Goal: Information Seeking & Learning: Learn about a topic

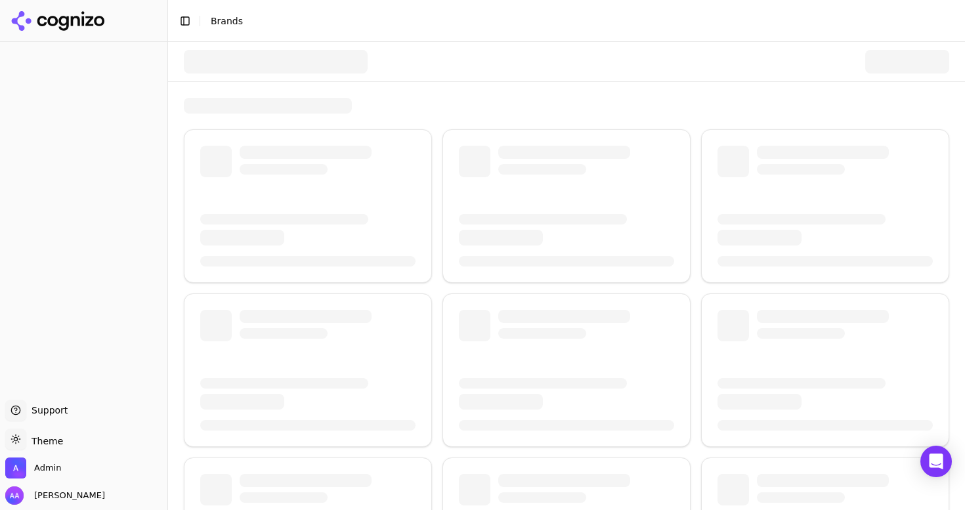
click at [289, 60] on div at bounding box center [276, 62] width 184 height 24
click at [291, 92] on div at bounding box center [566, 408] width 797 height 733
click at [180, 25] on button "Toggle Sidebar" at bounding box center [185, 21] width 18 height 18
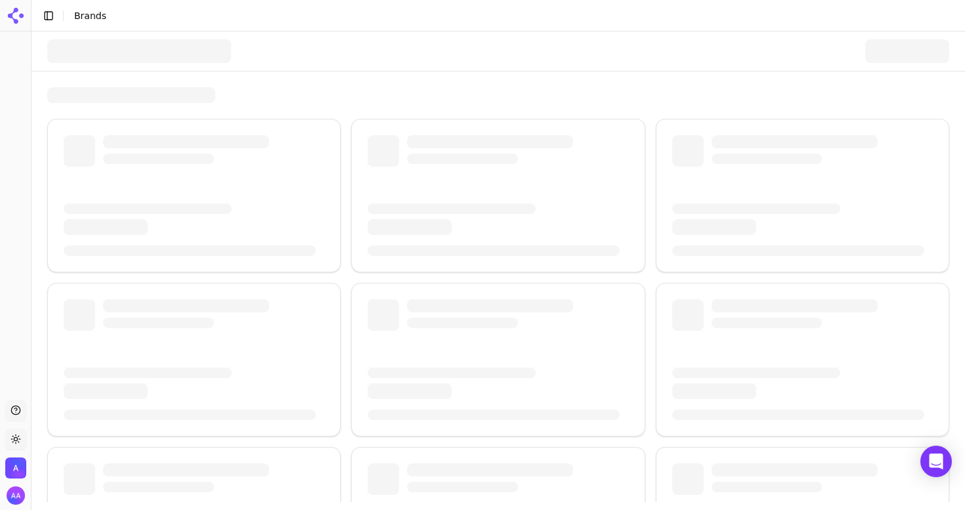
click at [51, 15] on button "Toggle Sidebar" at bounding box center [48, 16] width 18 height 18
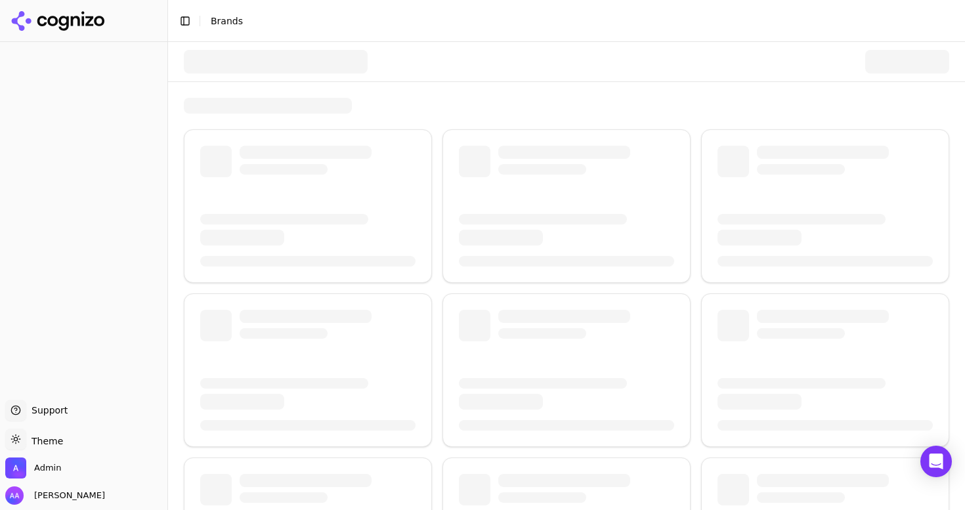
click at [260, 72] on div at bounding box center [276, 62] width 184 height 24
click at [182, 25] on button "Toggle Sidebar" at bounding box center [185, 21] width 18 height 18
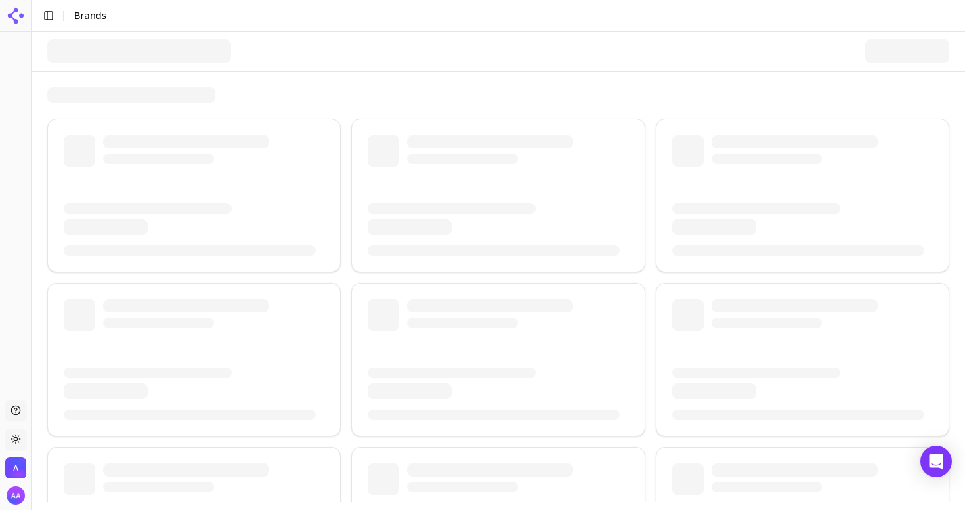
click at [175, 34] on div at bounding box center [498, 51] width 902 height 39
click at [245, 62] on div at bounding box center [498, 51] width 902 height 39
click at [295, 108] on div at bounding box center [498, 425] width 902 height 677
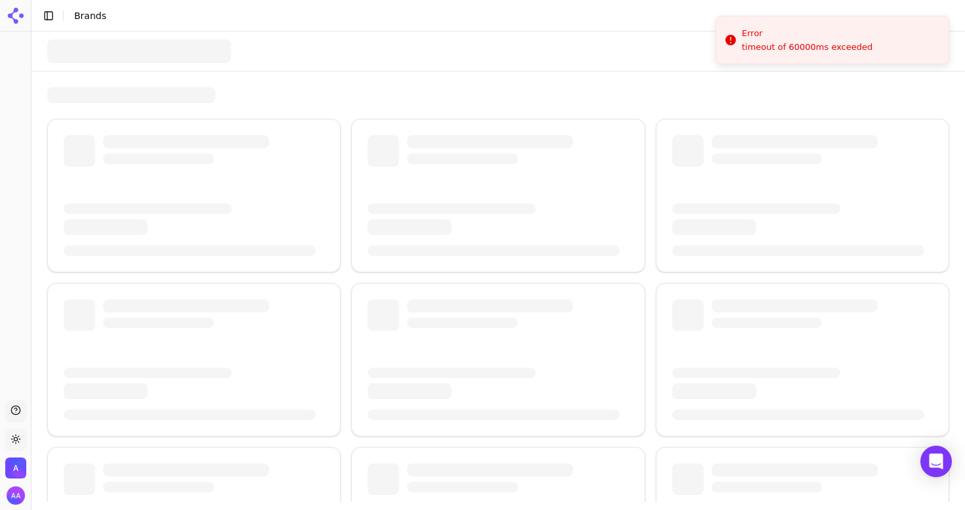
click at [415, 92] on div at bounding box center [498, 95] width 902 height 16
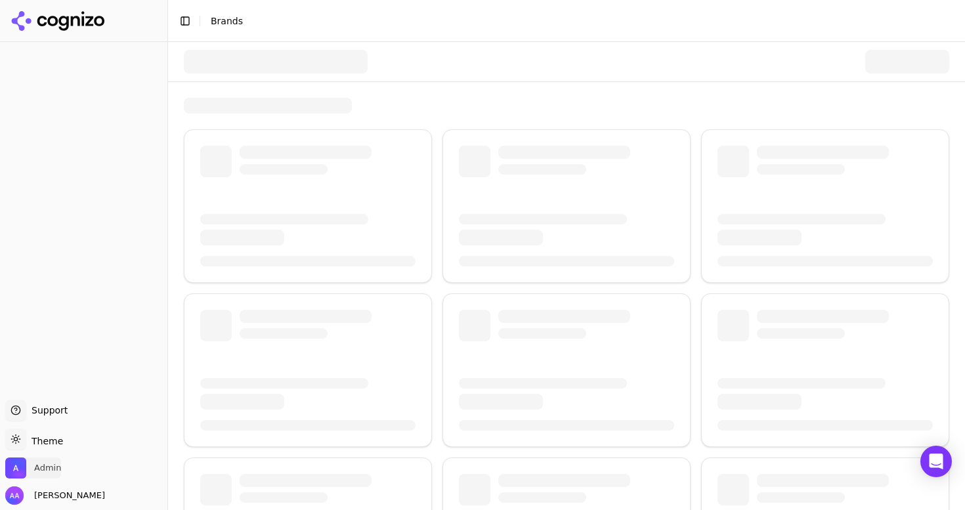
click at [50, 463] on span "Admin" at bounding box center [47, 468] width 27 height 12
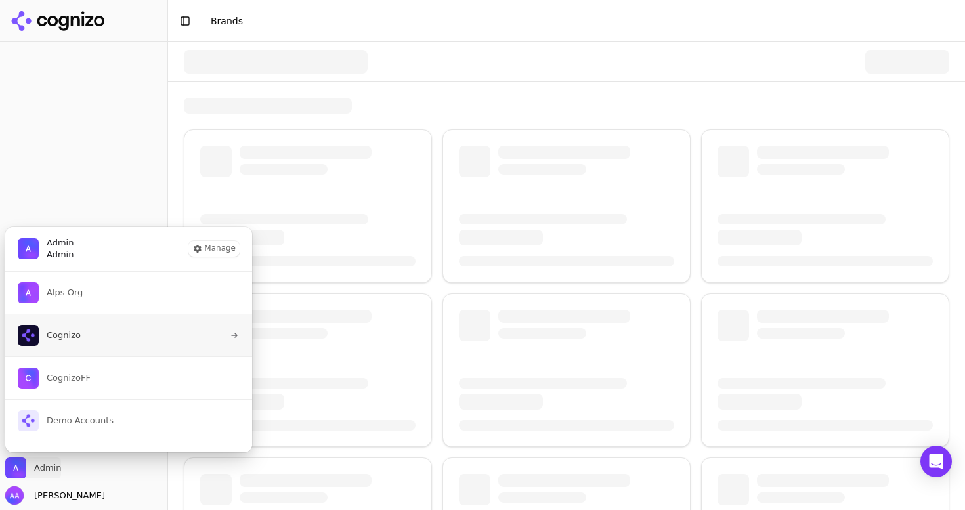
scroll to position [32, 0]
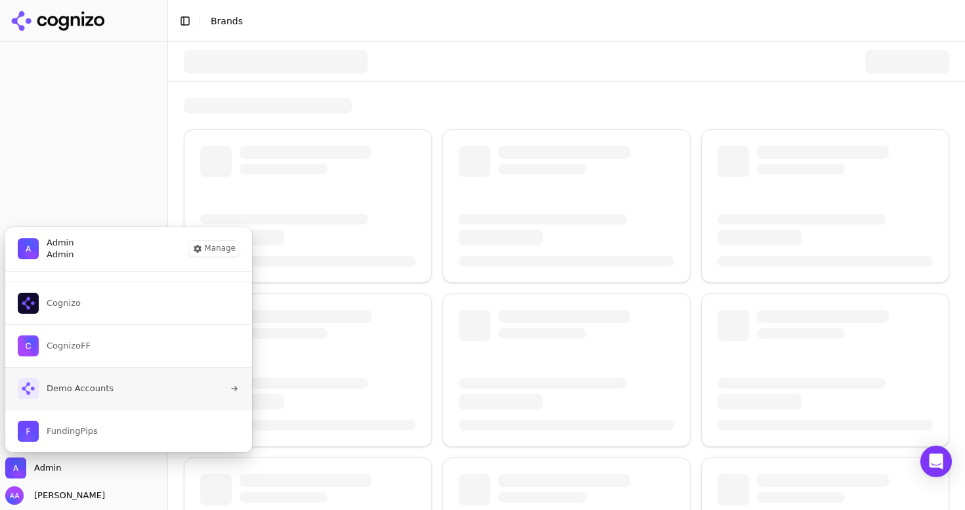
click at [104, 398] on span "Demo Accounts" at bounding box center [66, 388] width 96 height 21
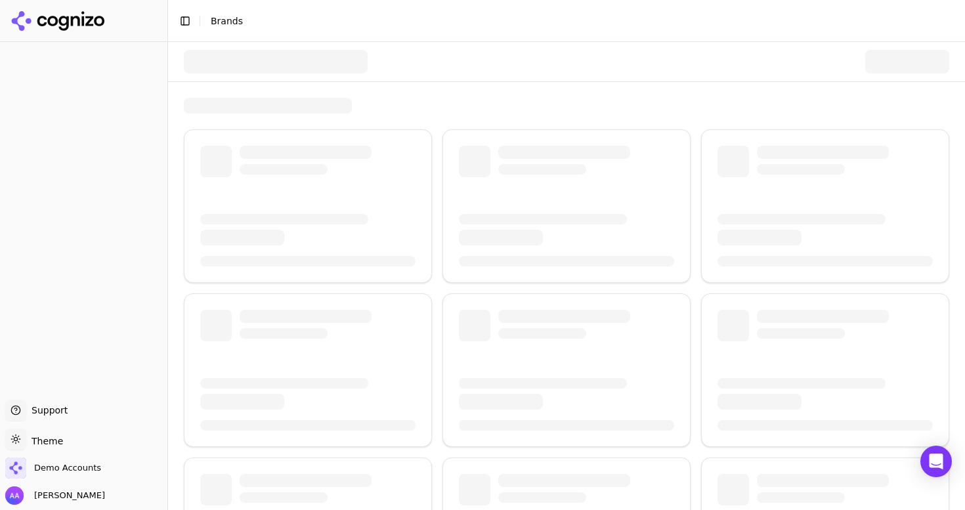
click at [183, 22] on button "Toggle Sidebar" at bounding box center [185, 21] width 18 height 18
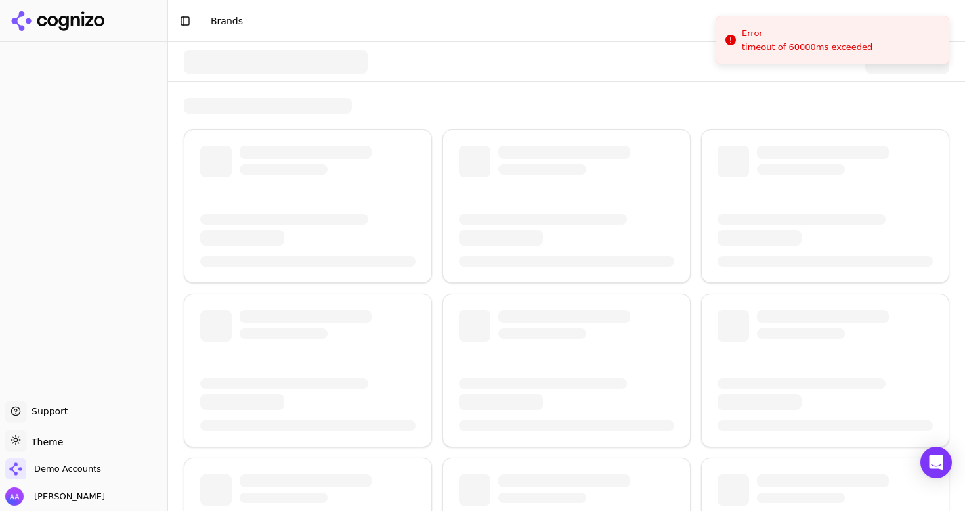
click at [431, 91] on div at bounding box center [566, 408] width 797 height 733
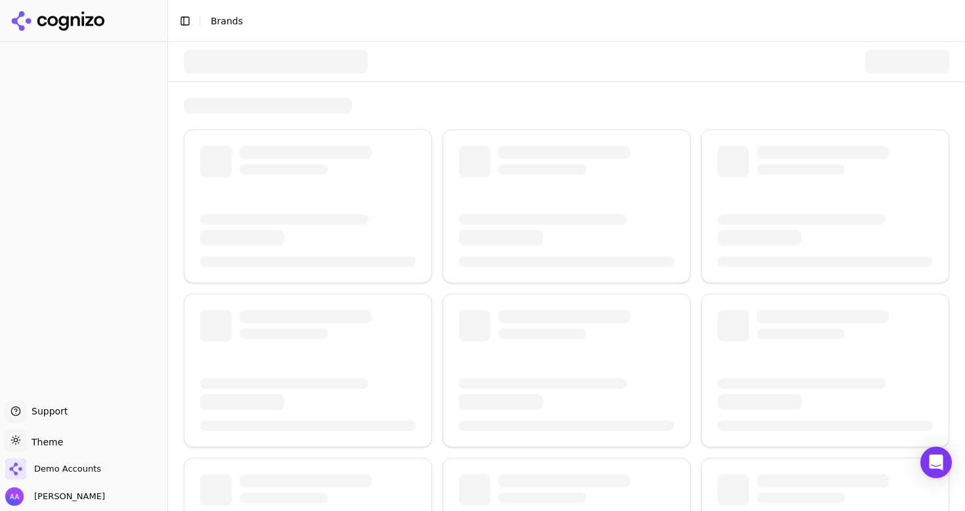
click at [188, 22] on button "Toggle Sidebar" at bounding box center [185, 21] width 18 height 18
click at [78, 464] on span "Demo Accounts" at bounding box center [67, 469] width 67 height 12
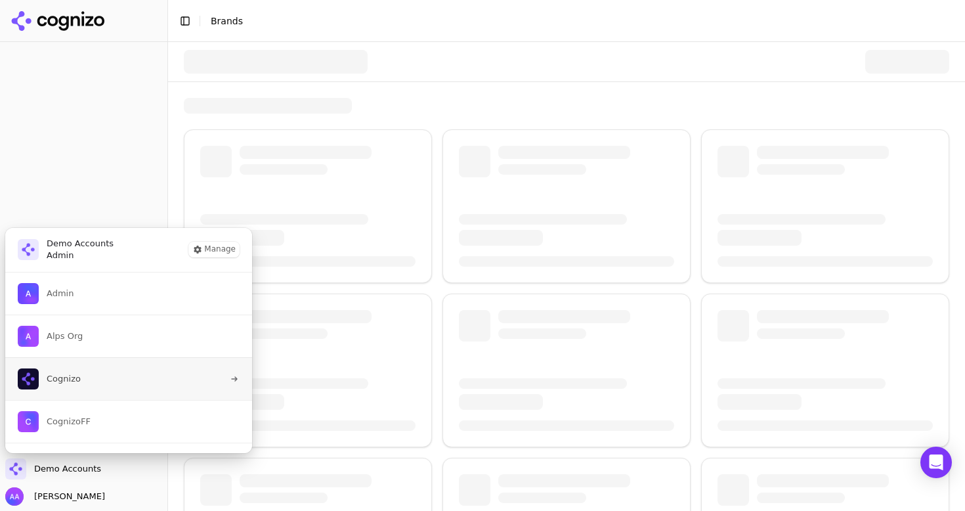
click at [98, 391] on button "Cognizo" at bounding box center [129, 378] width 248 height 43
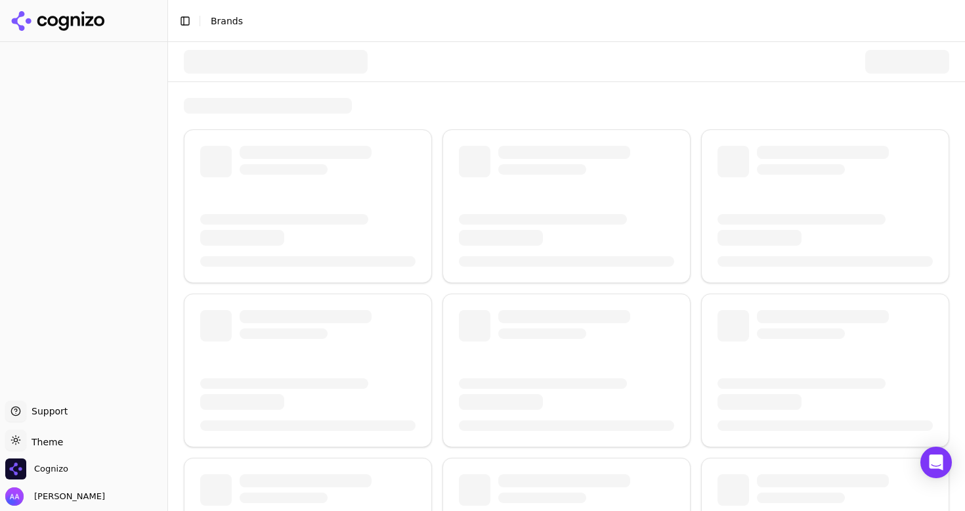
click at [181, 20] on button "Toggle Sidebar" at bounding box center [185, 21] width 18 height 18
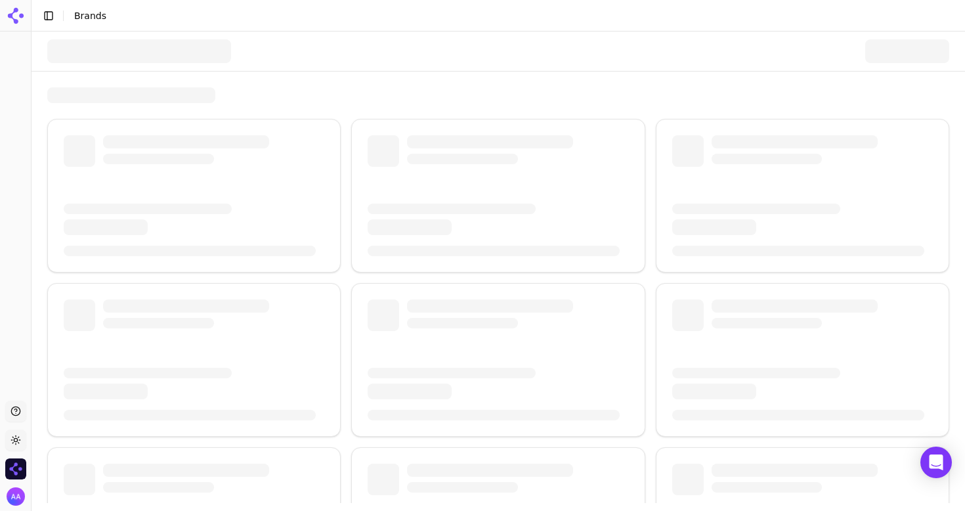
click at [264, 39] on div at bounding box center [498, 51] width 902 height 39
click at [331, 66] on div at bounding box center [498, 51] width 902 height 39
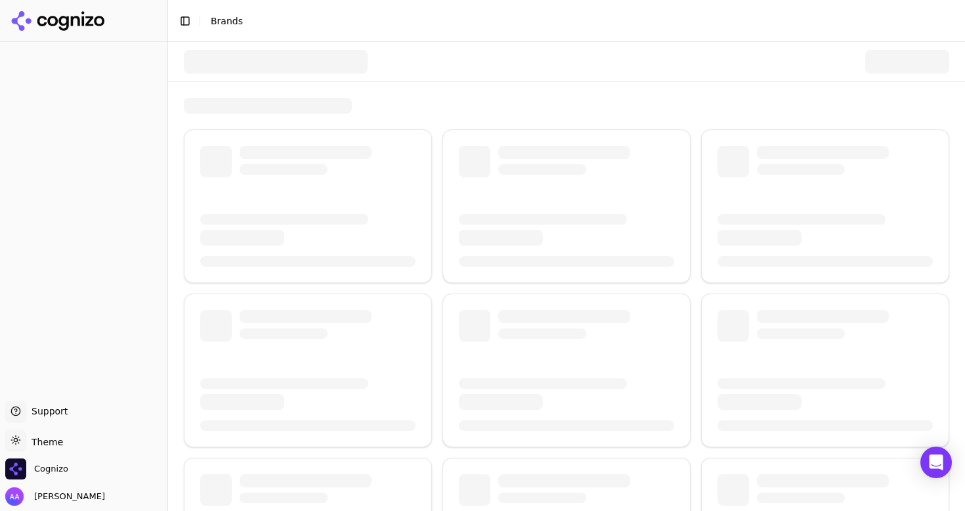
click at [185, 20] on button "Toggle Sidebar" at bounding box center [185, 21] width 18 height 18
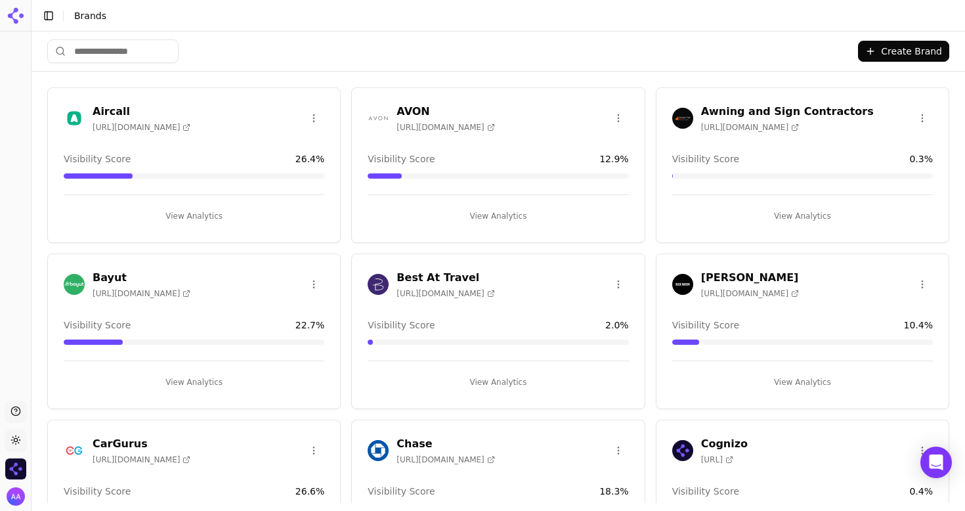
click at [18, 471] on img "Open organization switcher" at bounding box center [15, 468] width 21 height 21
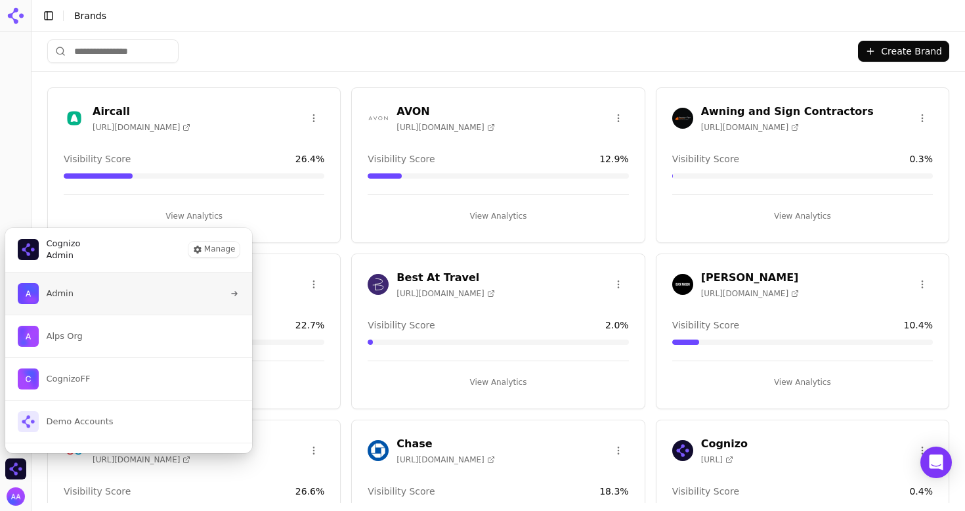
click at [105, 299] on button "Admin" at bounding box center [129, 293] width 248 height 42
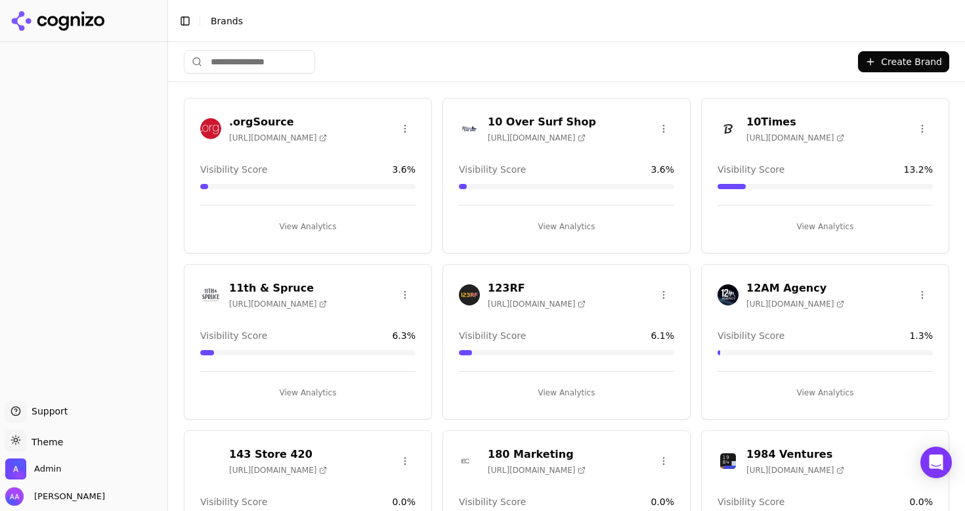
click at [169, 58] on button "Toggle Sidebar" at bounding box center [167, 255] width 11 height 511
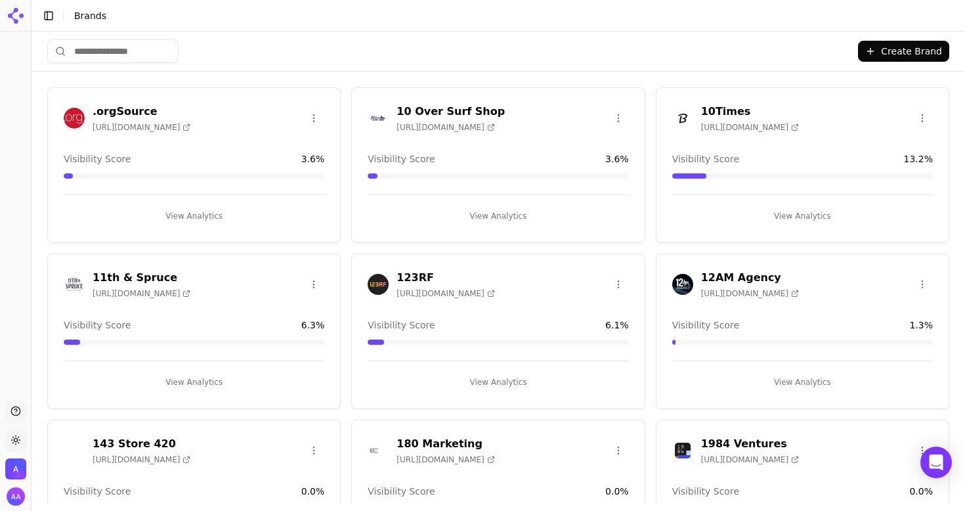
click at [46, 16] on button "Toggle Sidebar" at bounding box center [48, 16] width 18 height 18
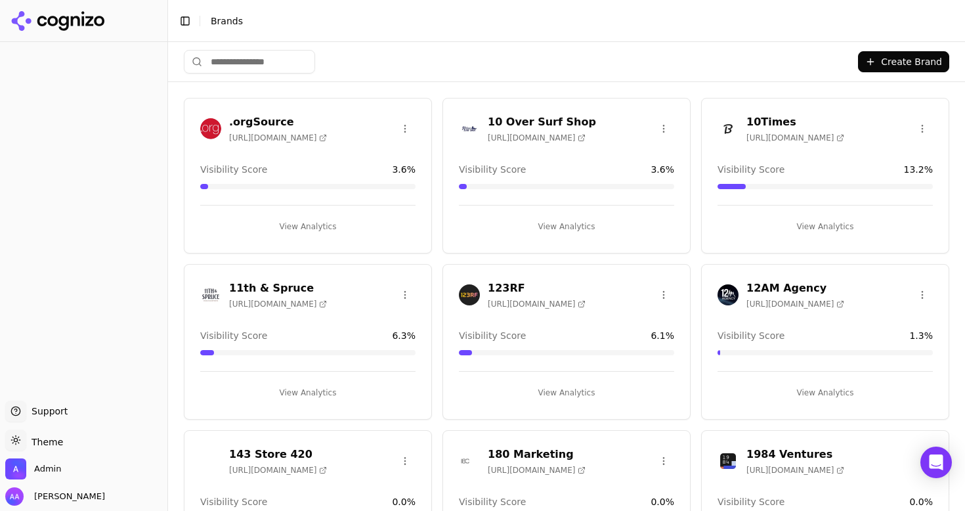
click at [186, 23] on button "Toggle Sidebar" at bounding box center [185, 21] width 18 height 18
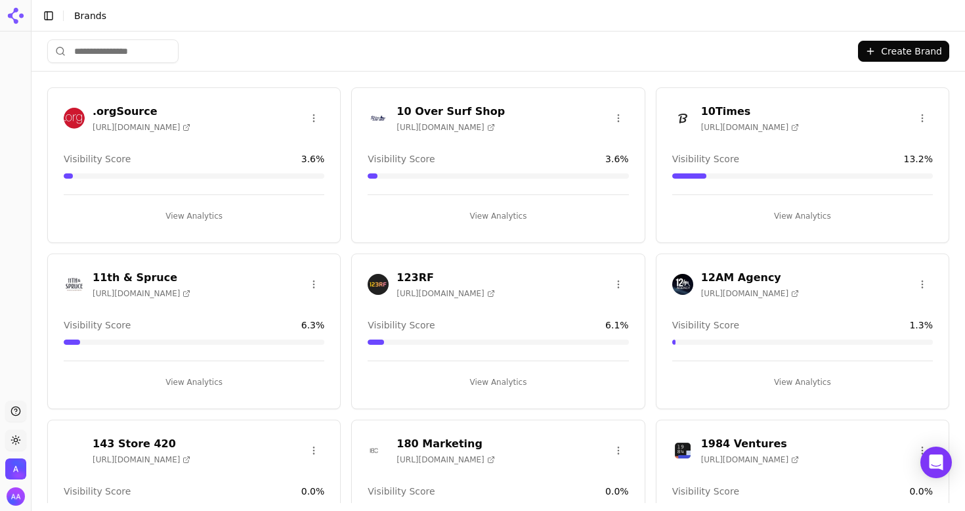
click at [132, 54] on input "search" at bounding box center [112, 51] width 131 height 24
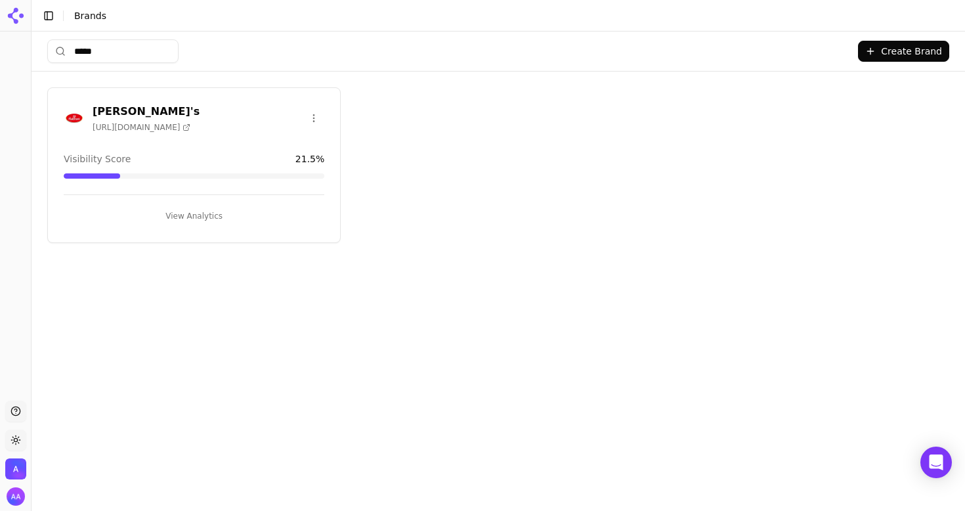
type input "*****"
click at [150, 215] on button "View Analytics" at bounding box center [194, 215] width 261 height 21
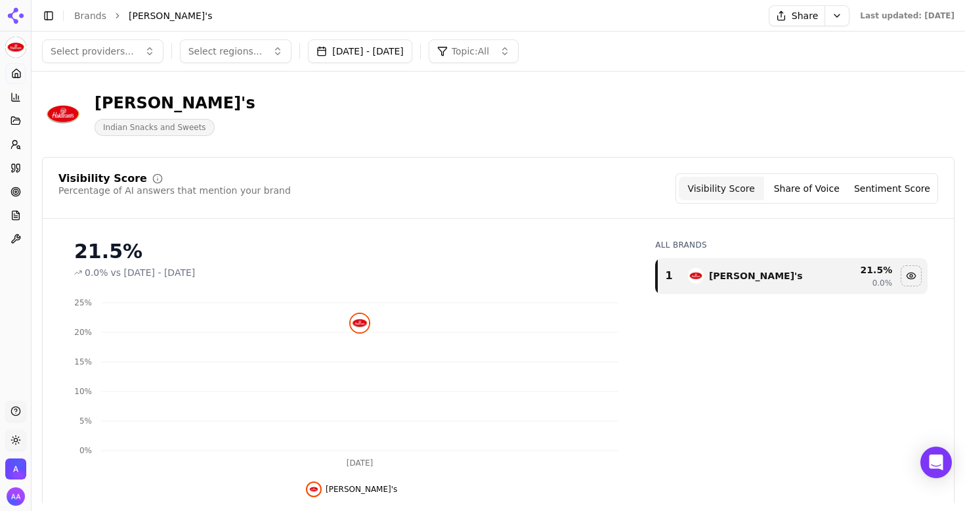
scroll to position [98, 0]
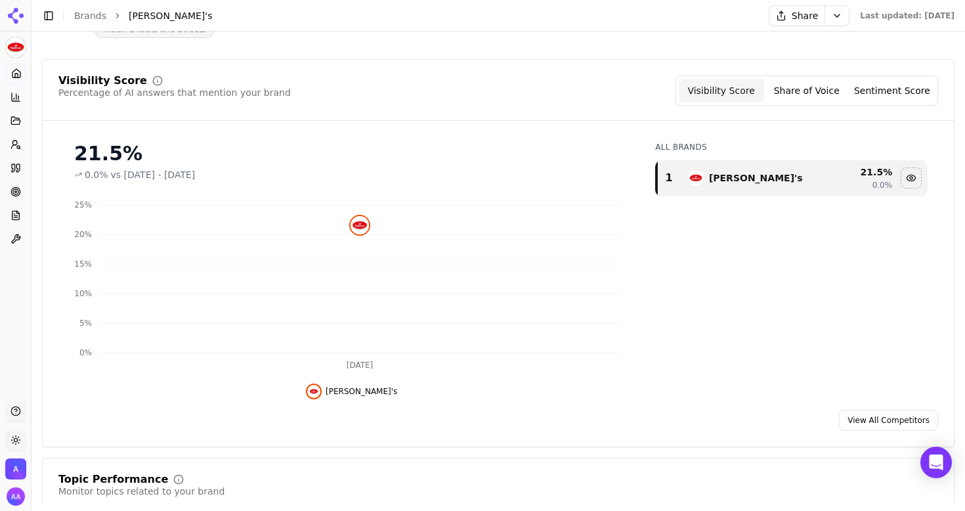
click at [46, 14] on button "Toggle Sidebar" at bounding box center [48, 16] width 18 height 18
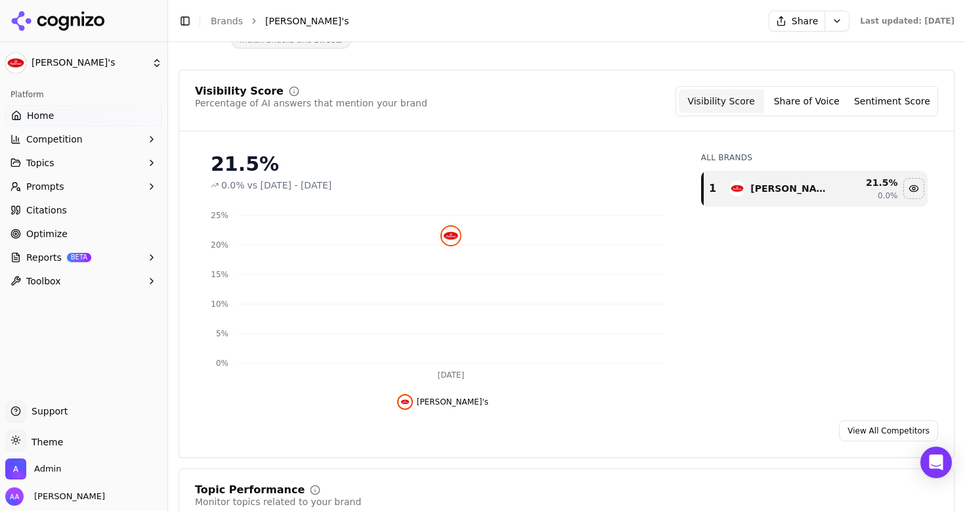
click at [44, 145] on span "Competition" at bounding box center [54, 139] width 56 height 13
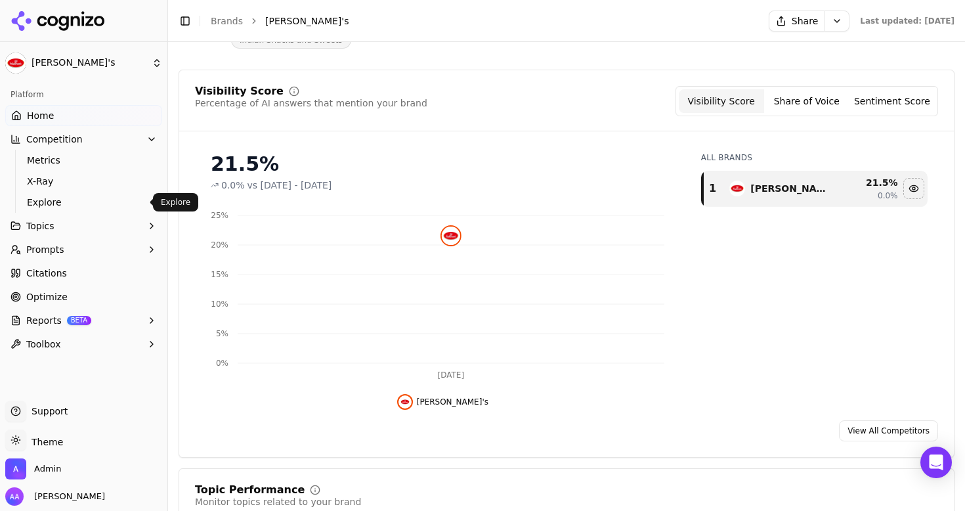
click at [62, 204] on span "Explore" at bounding box center [84, 202] width 114 height 13
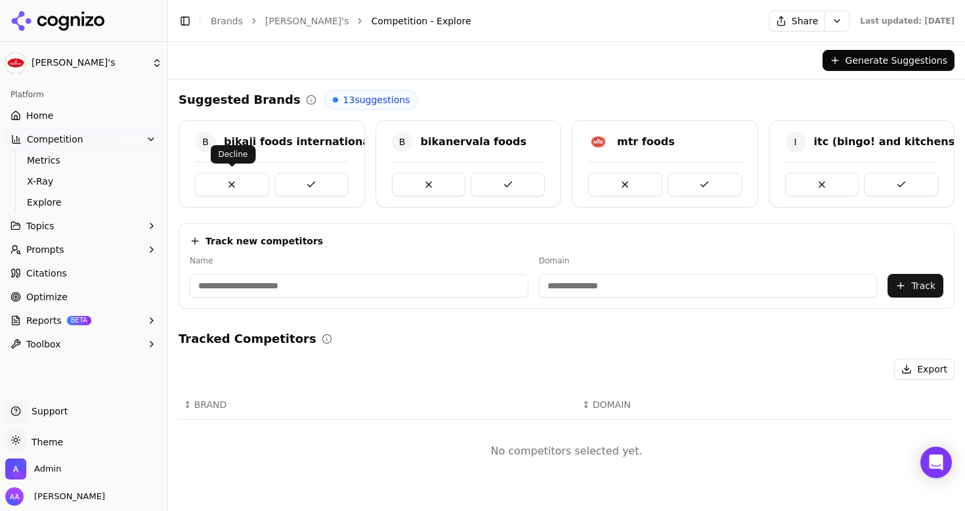
click at [226, 184] on button at bounding box center [232, 185] width 74 height 24
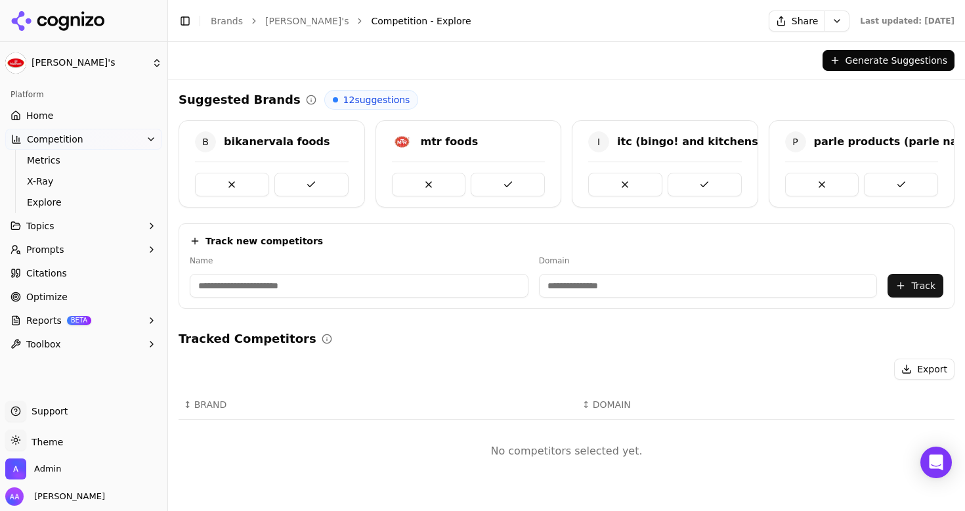
click at [226, 184] on button at bounding box center [232, 185] width 74 height 24
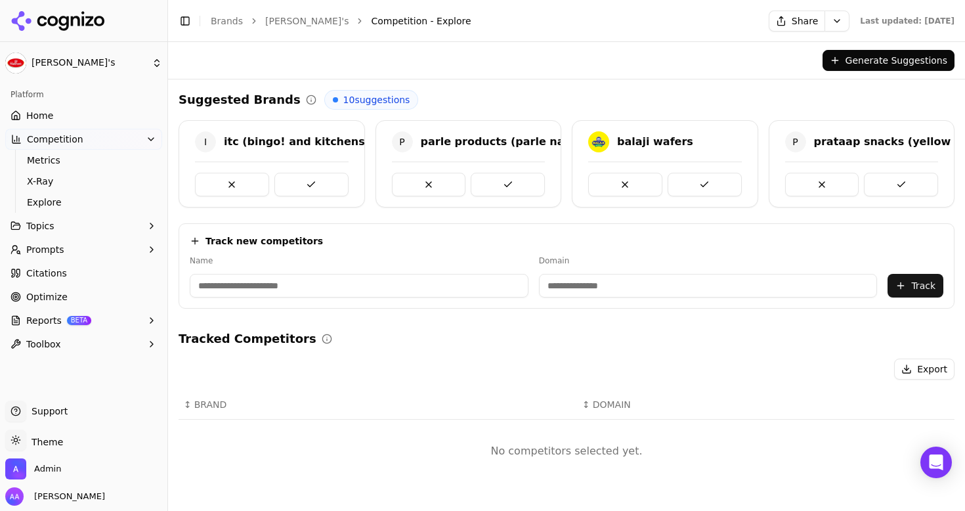
click at [226, 184] on button at bounding box center [232, 185] width 74 height 24
click at [226, 184] on div at bounding box center [272, 185] width 154 height 24
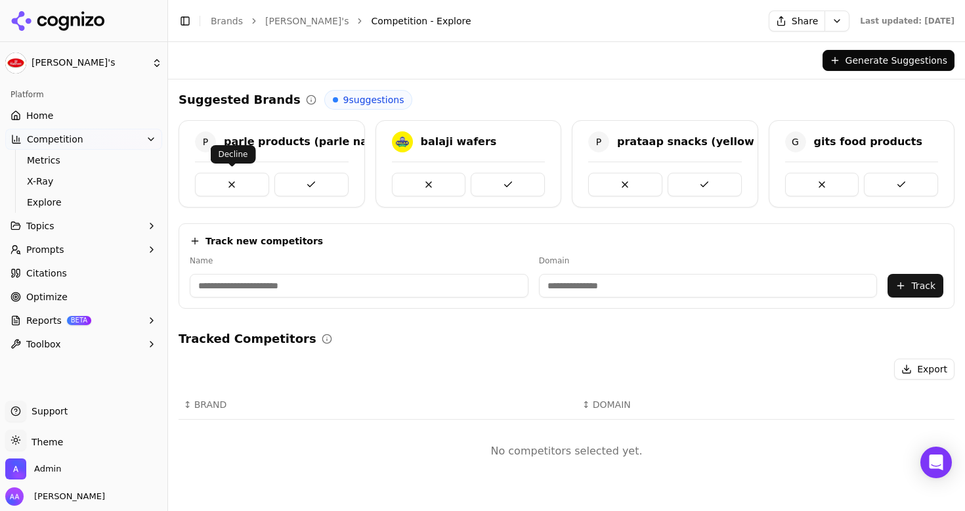
click at [230, 184] on button at bounding box center [232, 185] width 74 height 24
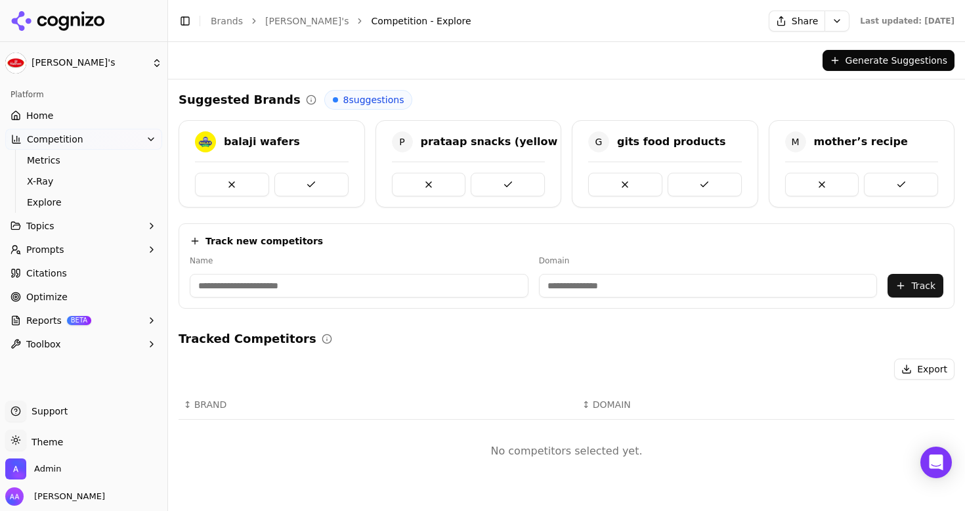
click at [230, 184] on button at bounding box center [232, 185] width 74 height 24
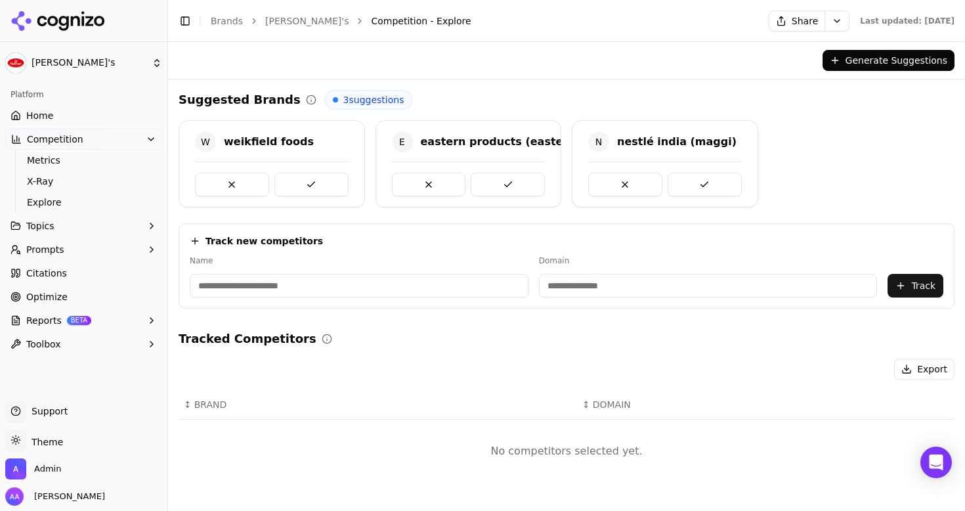
click at [230, 184] on button at bounding box center [232, 185] width 74 height 24
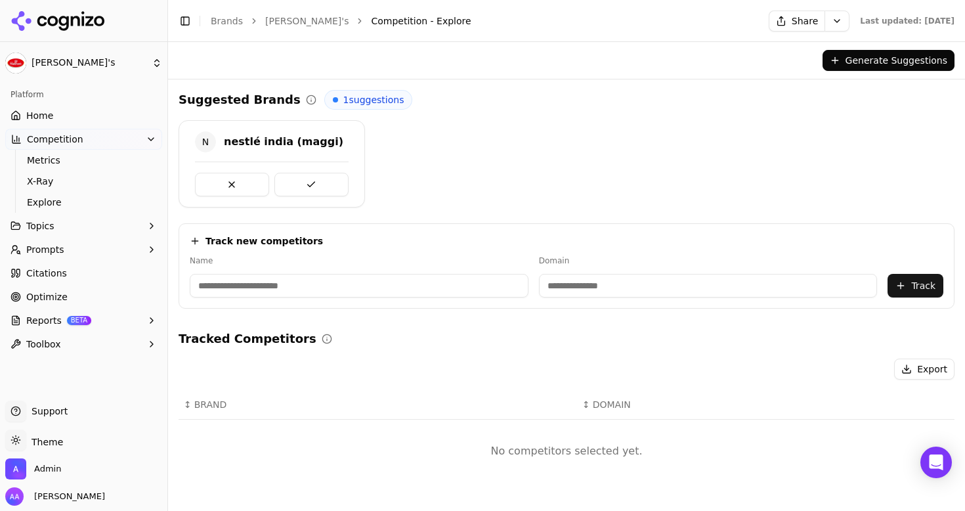
click at [230, 184] on button at bounding box center [232, 185] width 74 height 24
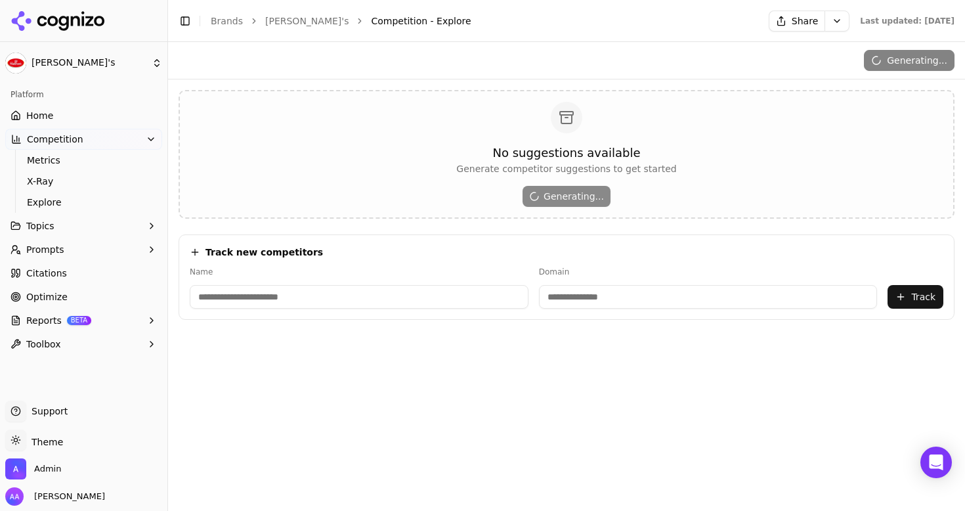
click at [86, 247] on button "Prompts" at bounding box center [83, 249] width 157 height 21
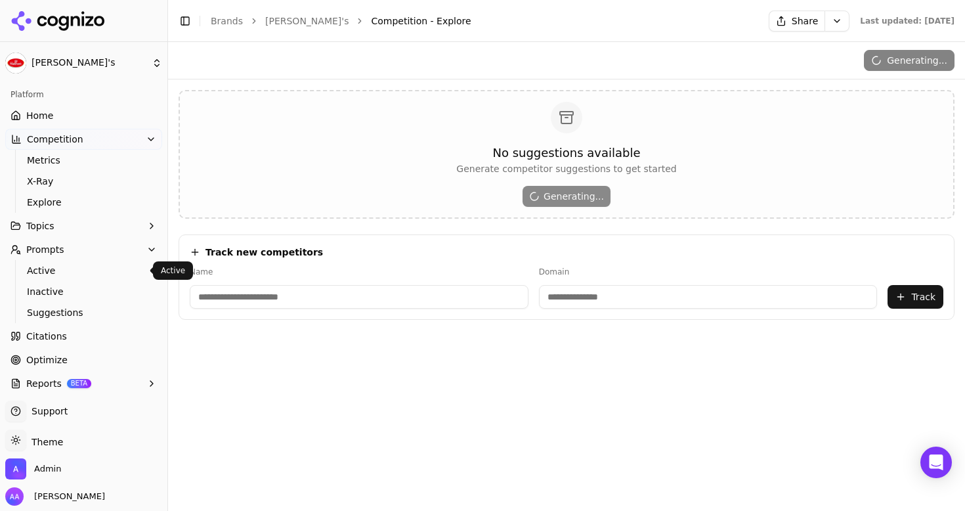
click at [71, 279] on link "Active" at bounding box center [84, 270] width 125 height 18
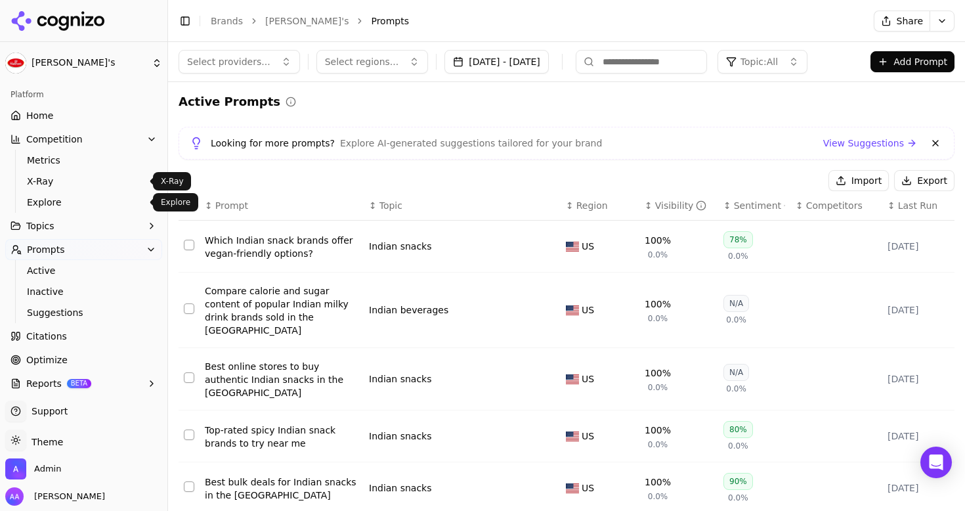
click at [60, 202] on span "Explore" at bounding box center [84, 202] width 114 height 13
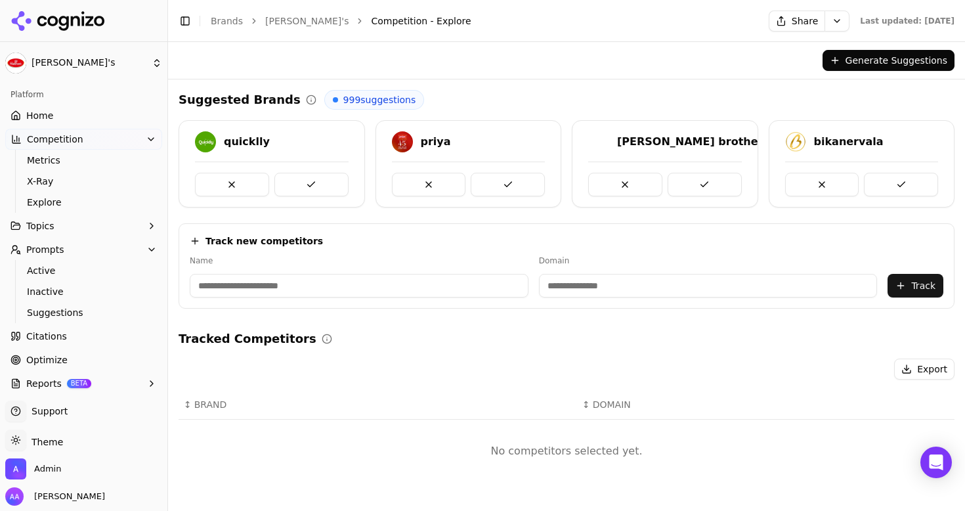
click at [316, 182] on button at bounding box center [311, 185] width 74 height 24
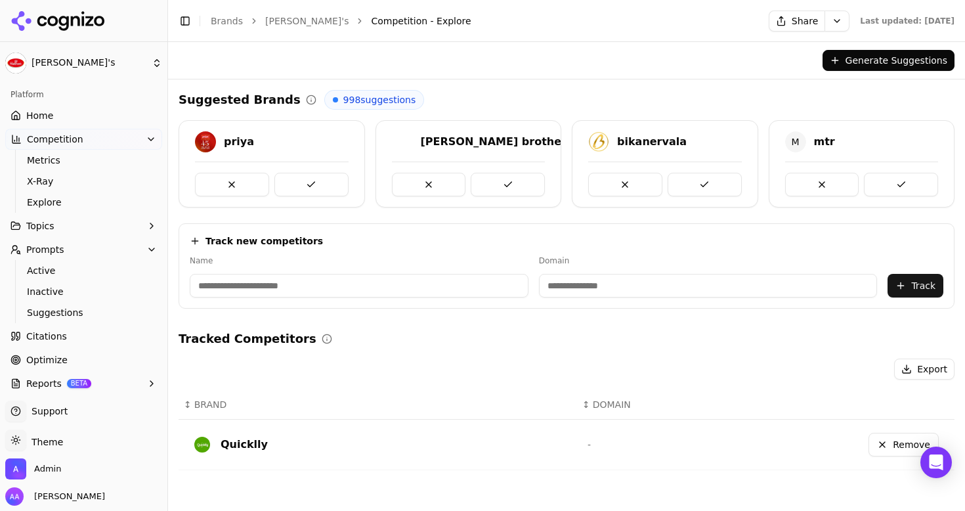
click at [316, 182] on button at bounding box center [311, 185] width 74 height 24
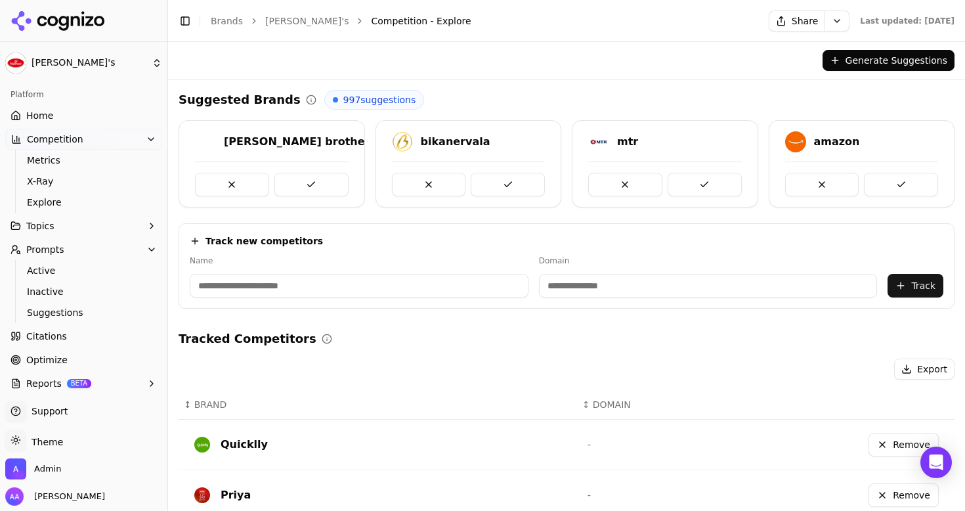
click at [316, 182] on button at bounding box center [311, 185] width 74 height 24
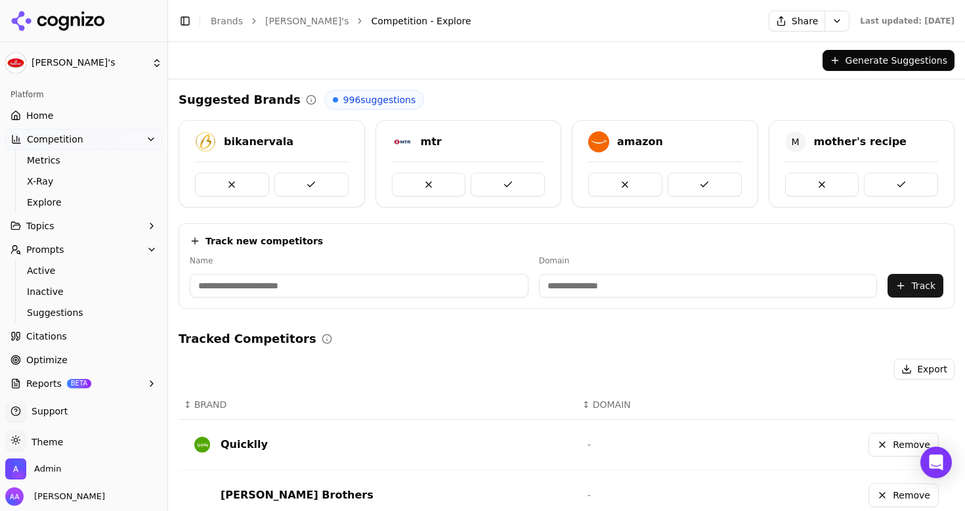
click at [316, 182] on button at bounding box center [311, 185] width 74 height 24
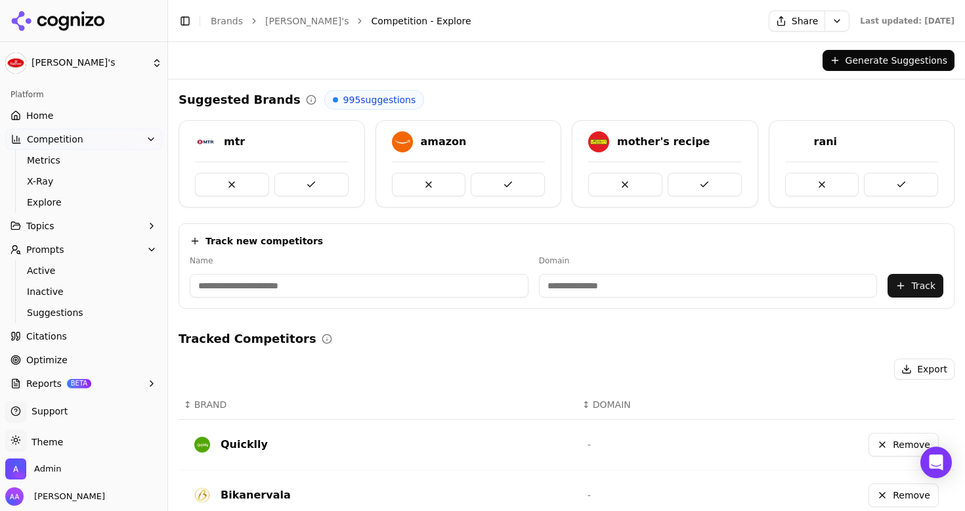
click at [316, 182] on button at bounding box center [311, 185] width 74 height 24
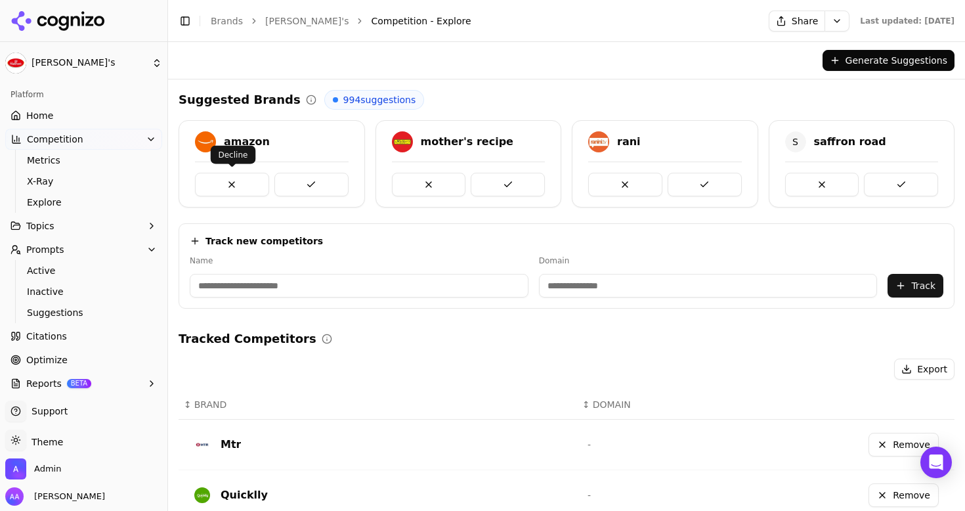
click at [219, 180] on button at bounding box center [232, 185] width 74 height 24
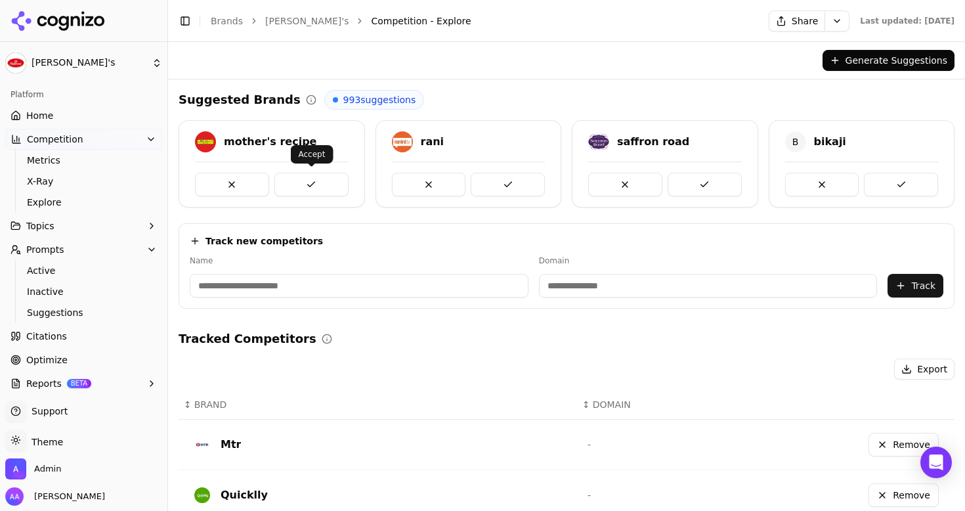
click at [306, 180] on button at bounding box center [311, 185] width 74 height 24
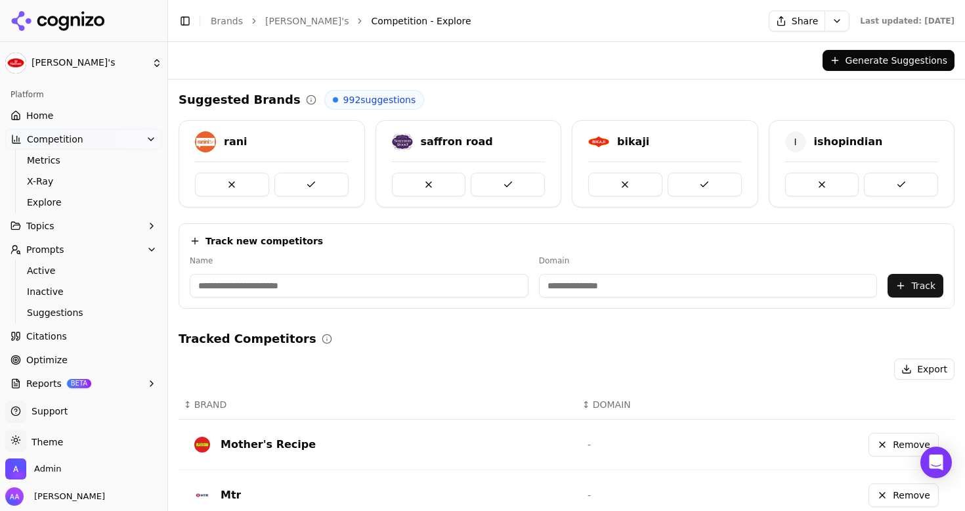
click at [306, 180] on button at bounding box center [311, 185] width 74 height 24
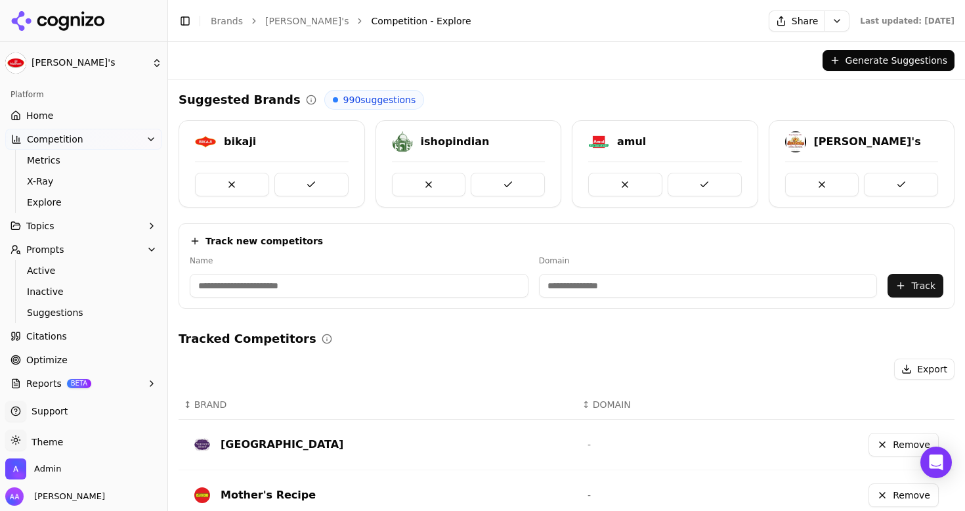
click at [306, 180] on button at bounding box center [311, 185] width 74 height 24
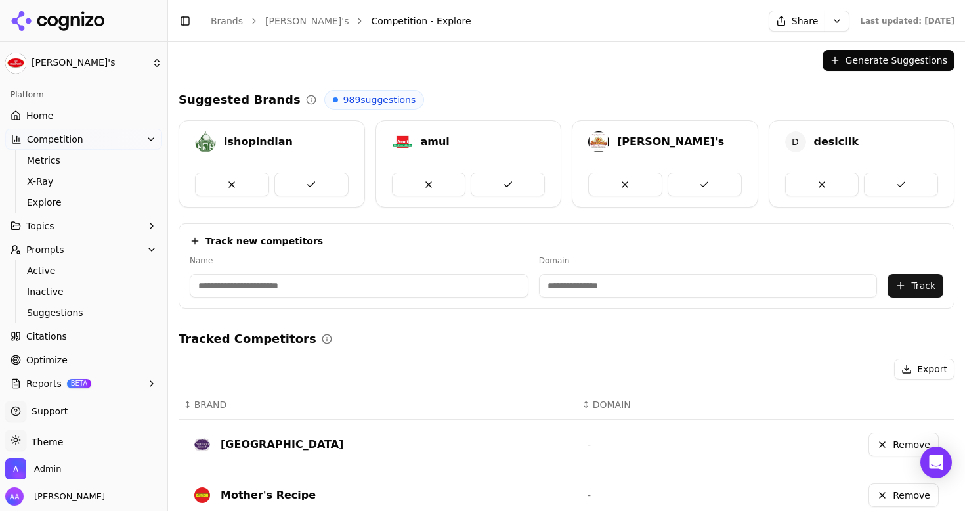
click at [306, 180] on button at bounding box center [311, 185] width 74 height 24
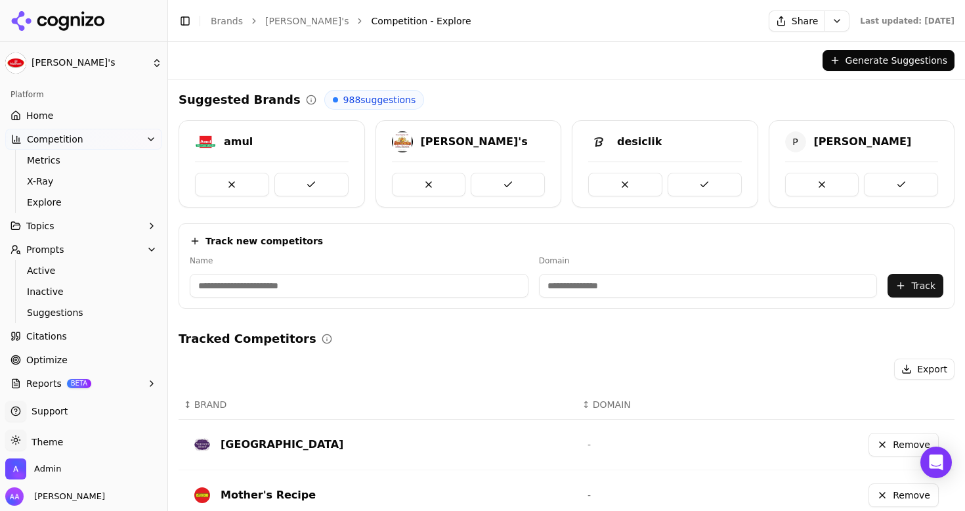
click at [306, 180] on button at bounding box center [311, 185] width 74 height 24
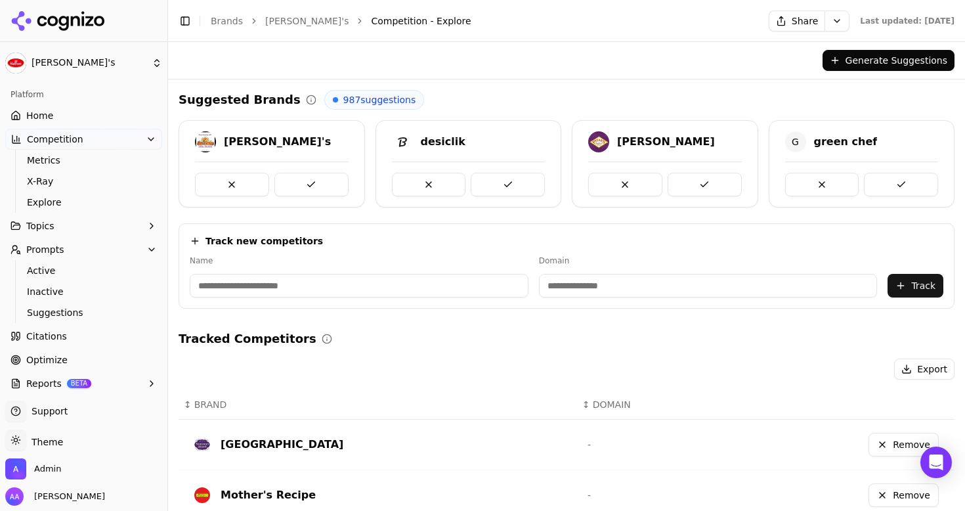
click at [306, 180] on button at bounding box center [311, 185] width 74 height 24
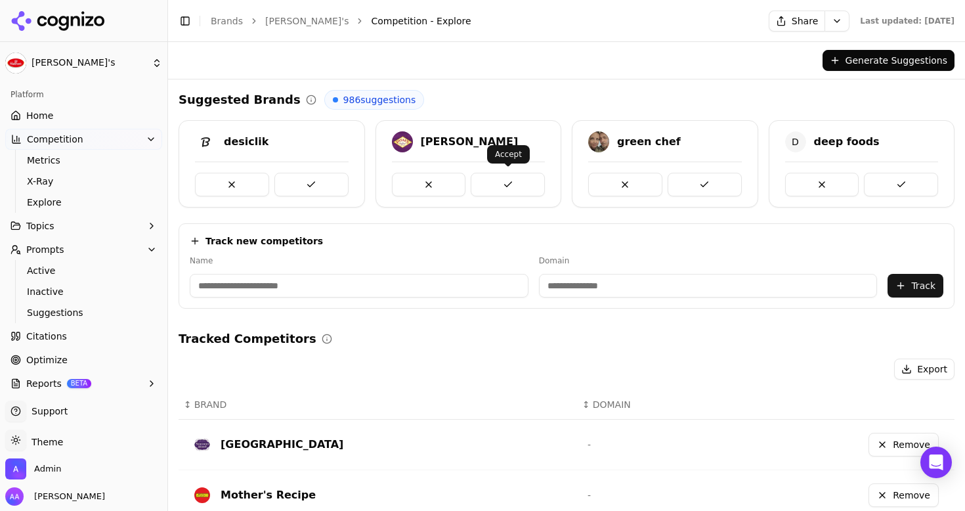
click at [526, 185] on button at bounding box center [508, 185] width 74 height 24
click at [225, 23] on link "Brands" at bounding box center [227, 21] width 32 height 11
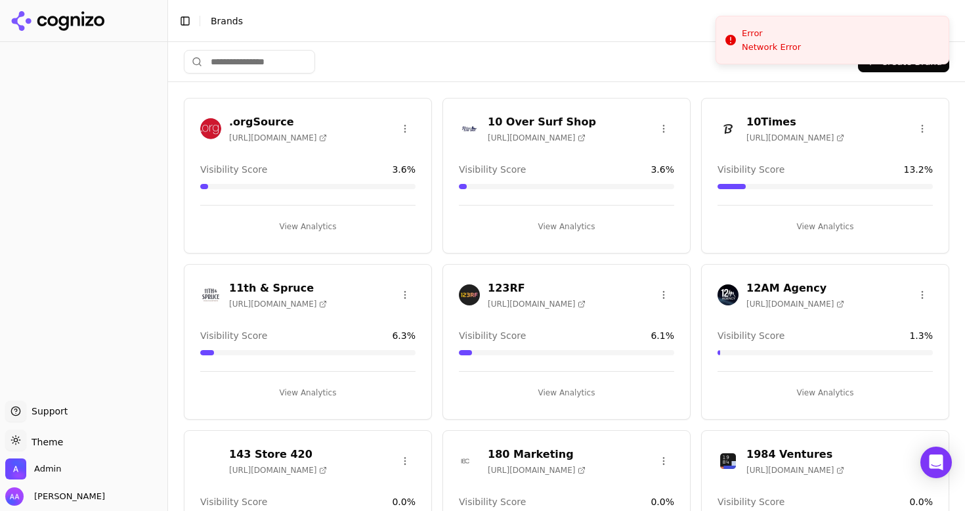
click at [261, 64] on input "search" at bounding box center [249, 62] width 131 height 24
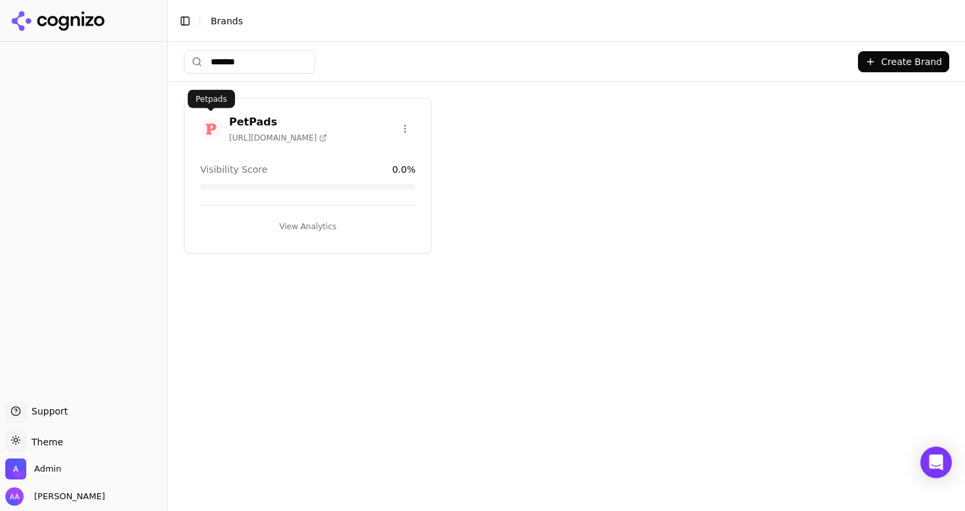
type input "*******"
click at [203, 119] on img at bounding box center [210, 128] width 21 height 21
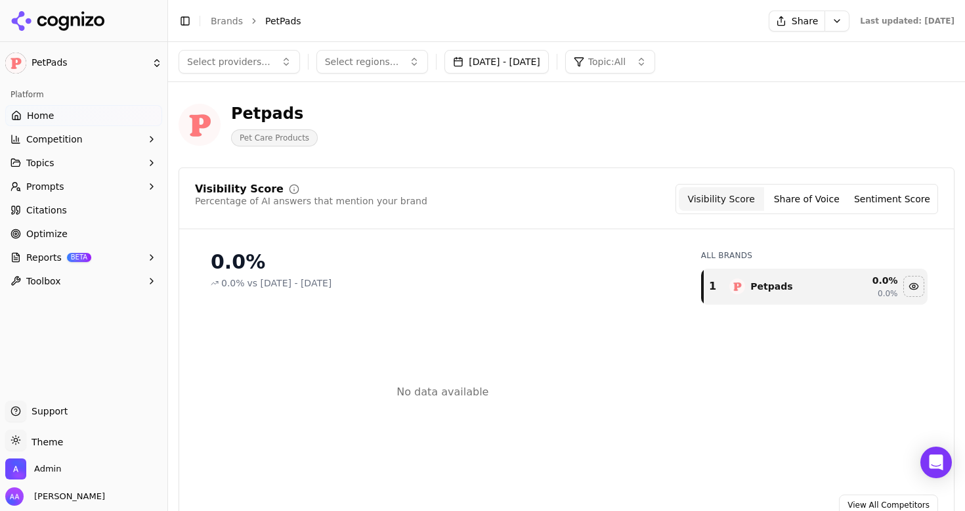
click at [64, 146] on button "Competition" at bounding box center [83, 139] width 157 height 21
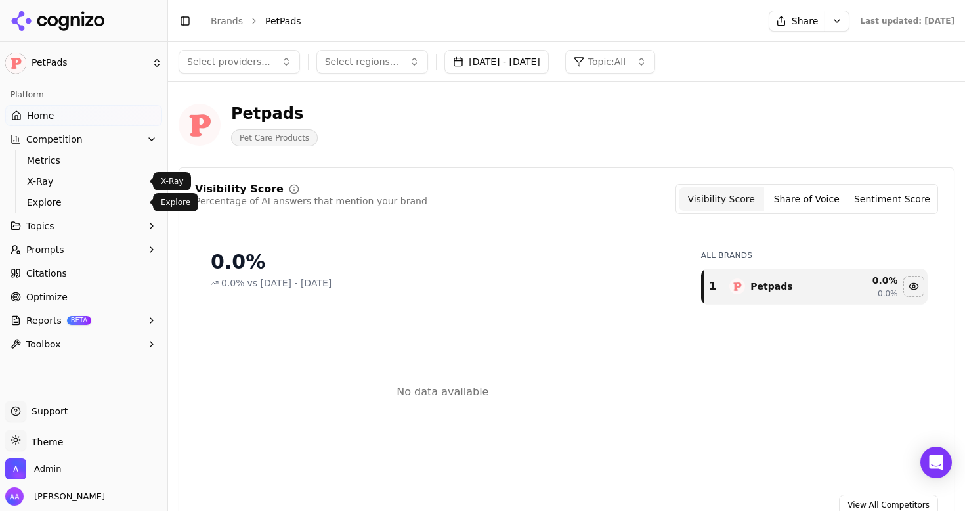
click at [63, 195] on link "Explore" at bounding box center [84, 202] width 125 height 18
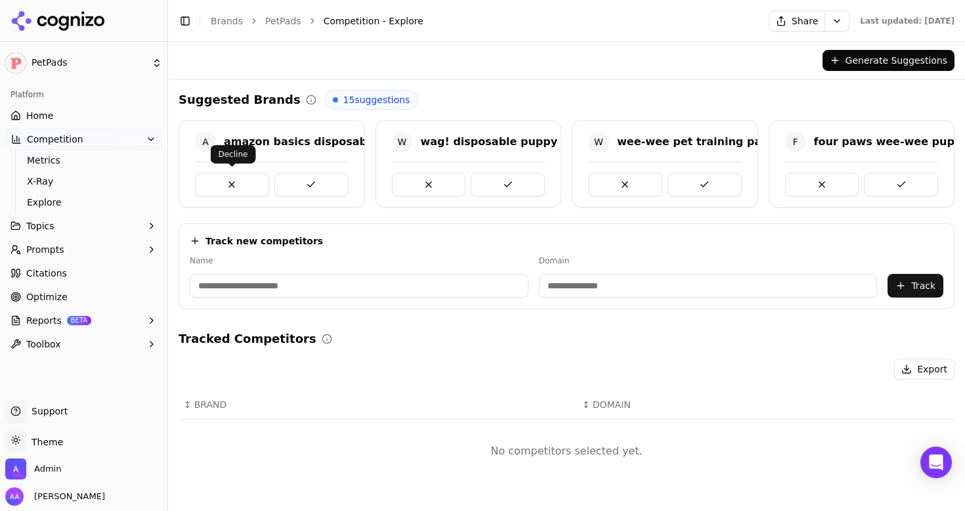
click at [240, 186] on button at bounding box center [232, 185] width 74 height 24
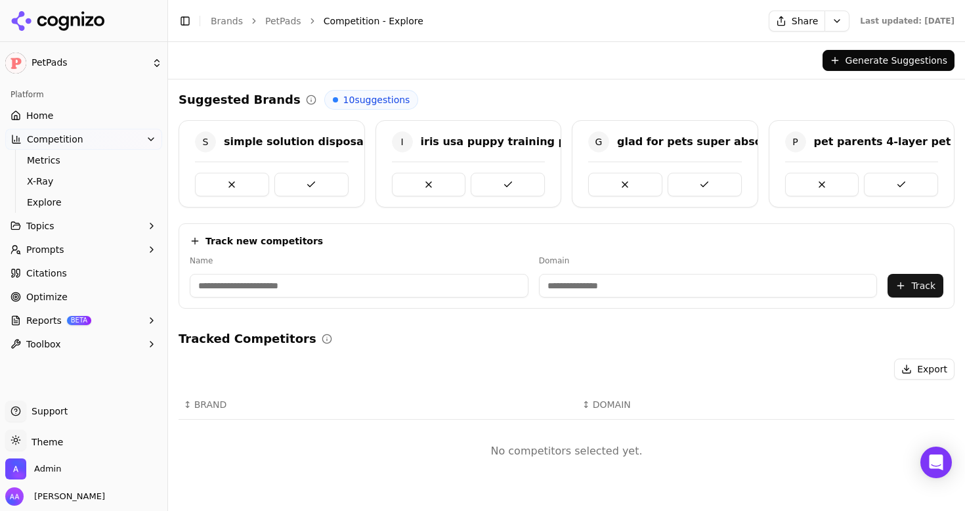
click at [240, 186] on button at bounding box center [232, 185] width 74 height 24
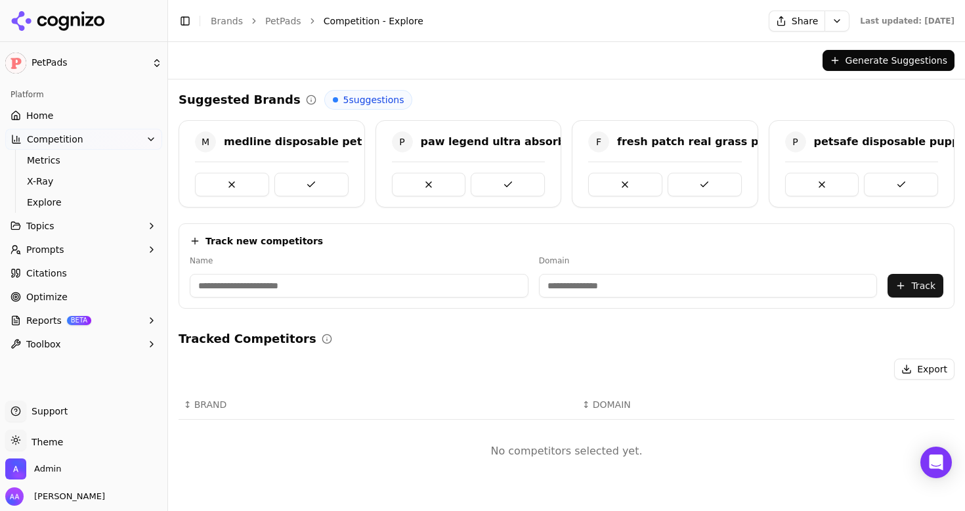
click at [240, 186] on button at bounding box center [232, 185] width 74 height 24
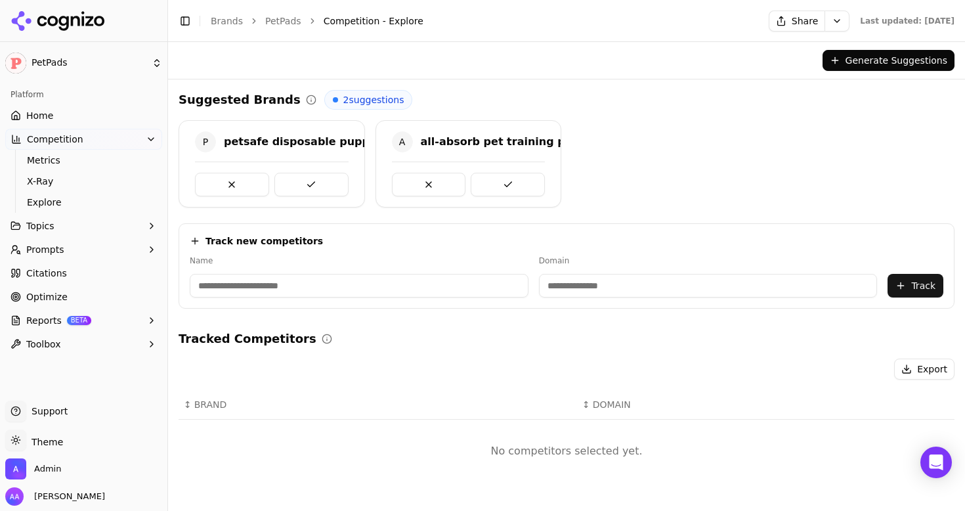
click at [240, 186] on button at bounding box center [232, 185] width 74 height 24
click at [392, 186] on button at bounding box center [429, 185] width 74 height 24
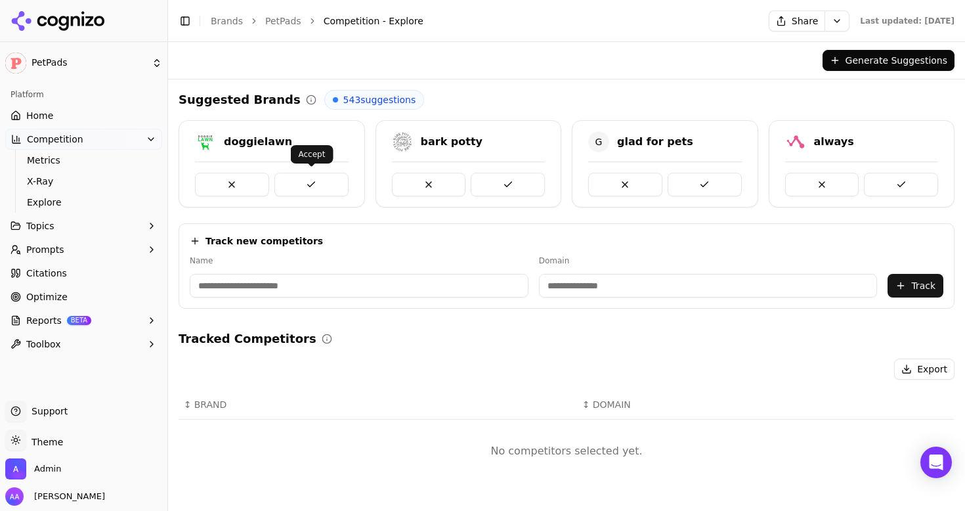
click at [315, 187] on button at bounding box center [311, 185] width 74 height 24
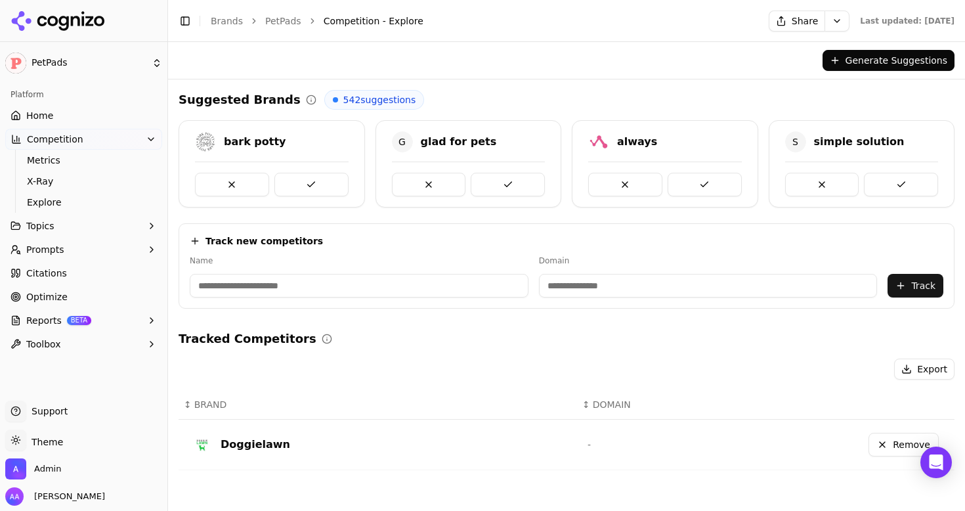
click at [315, 187] on button at bounding box center [311, 185] width 74 height 24
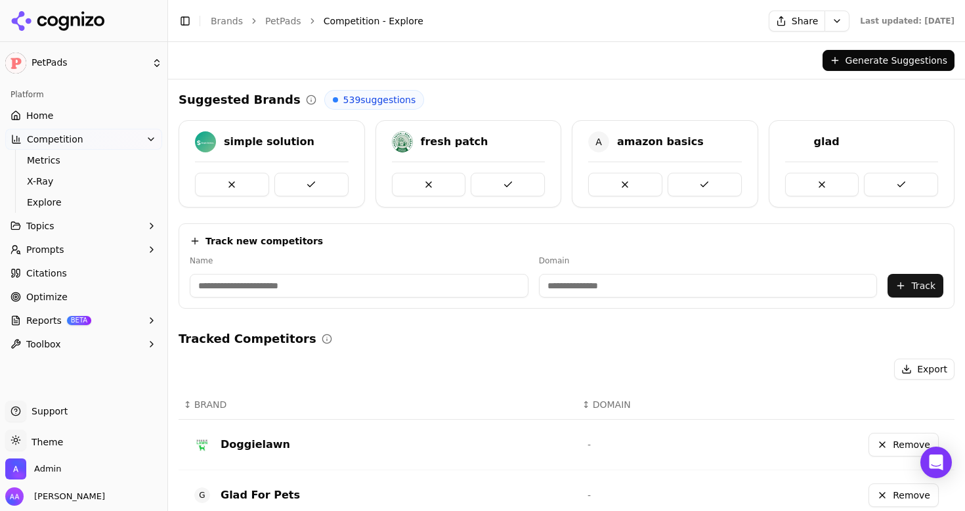
click at [315, 187] on button at bounding box center [311, 185] width 74 height 24
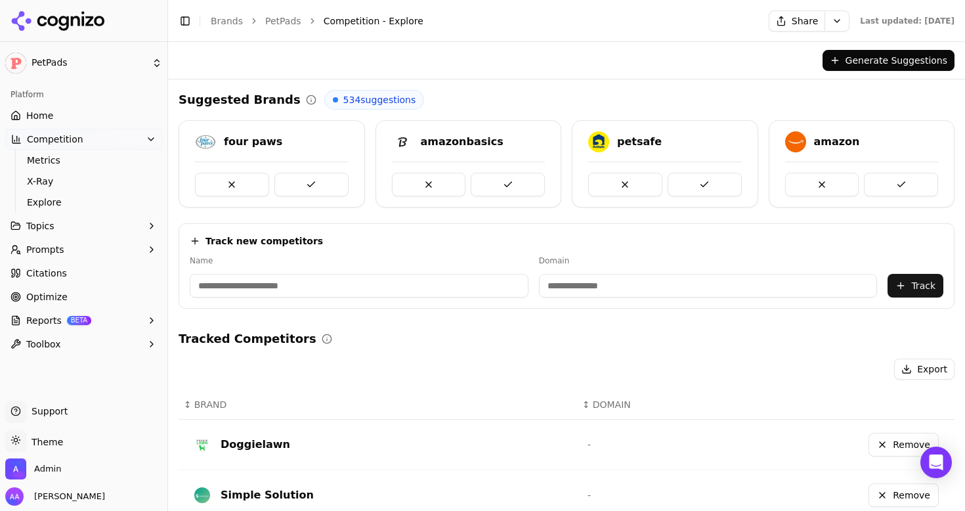
click at [315, 187] on button at bounding box center [311, 185] width 74 height 24
click at [213, 183] on button at bounding box center [232, 185] width 74 height 24
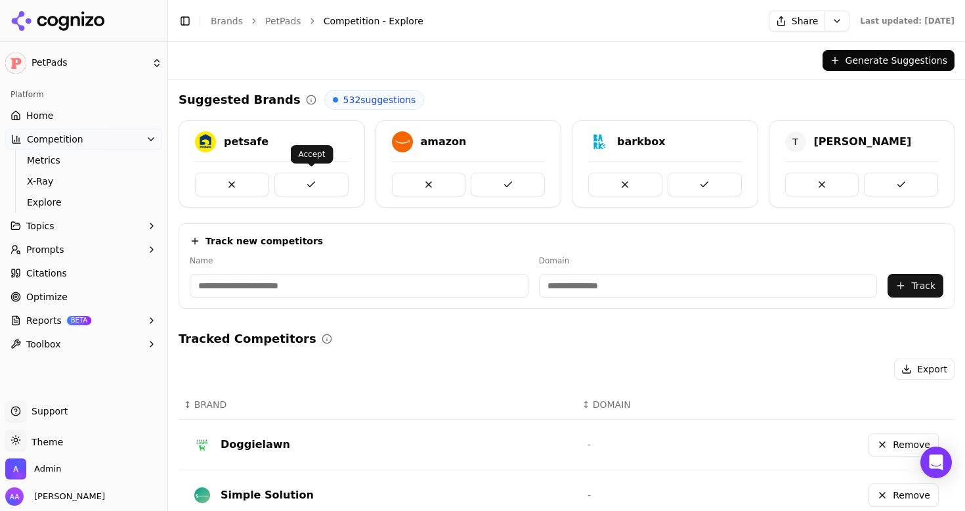
click at [328, 181] on button at bounding box center [311, 185] width 74 height 24
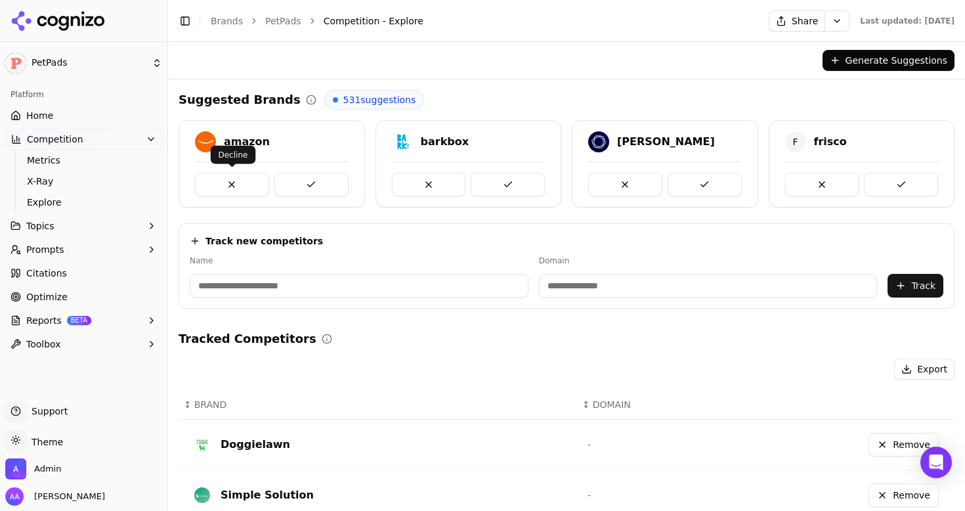
click at [228, 181] on button at bounding box center [232, 185] width 74 height 24
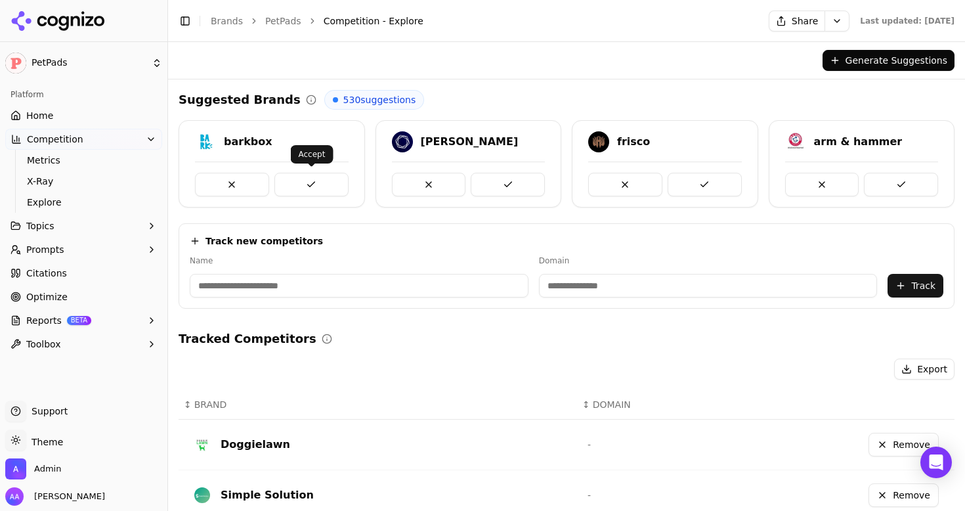
click at [312, 179] on button at bounding box center [311, 185] width 74 height 24
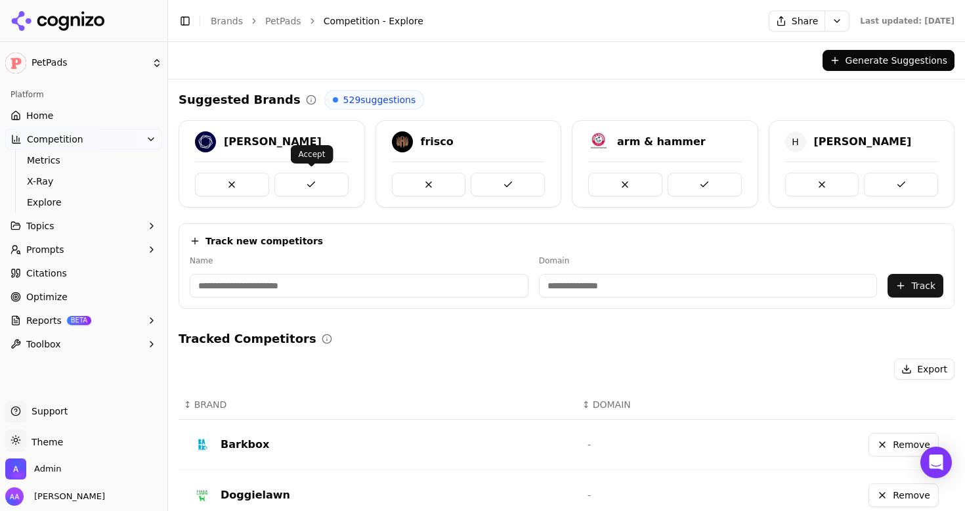
click at [312, 179] on button at bounding box center [311, 185] width 74 height 24
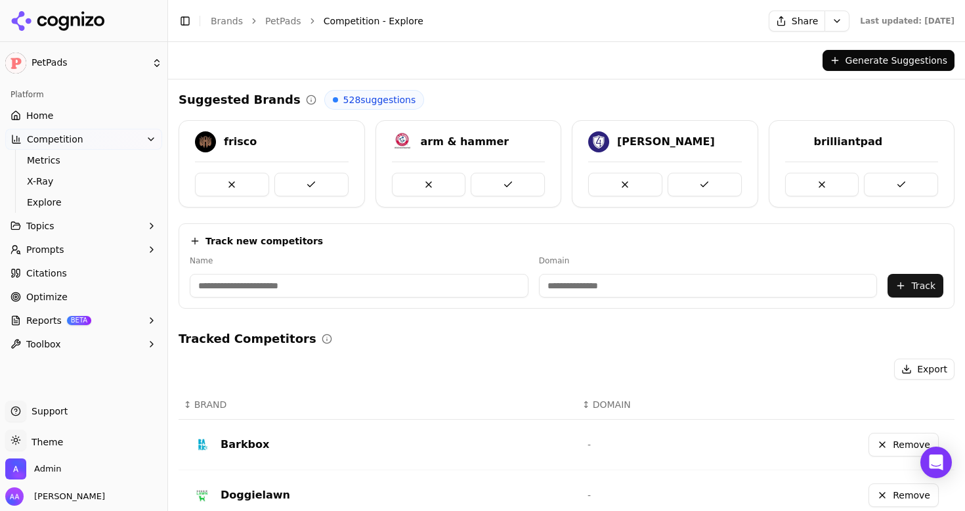
click at [312, 179] on button at bounding box center [311, 185] width 74 height 24
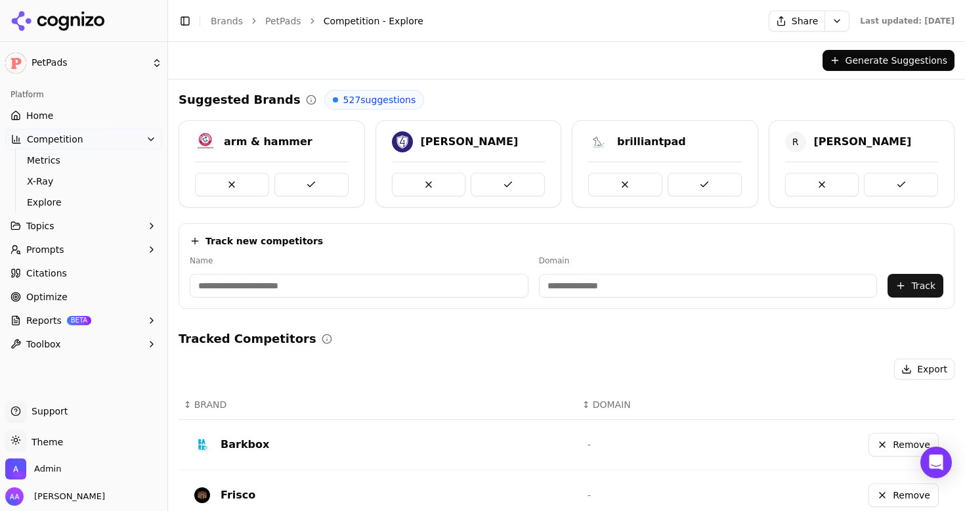
click at [312, 179] on button at bounding box center [311, 185] width 74 height 24
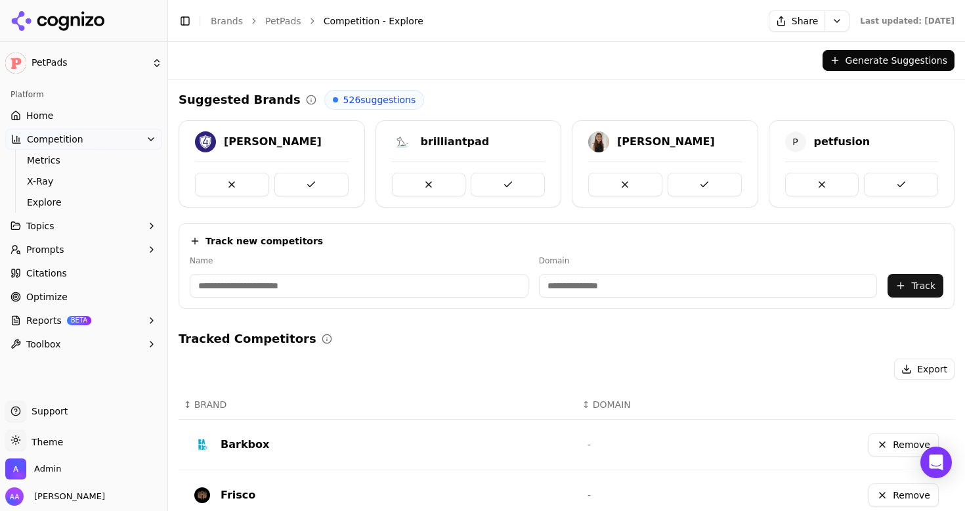
click at [312, 179] on button at bounding box center [311, 185] width 74 height 24
click at [220, 188] on button at bounding box center [232, 185] width 74 height 24
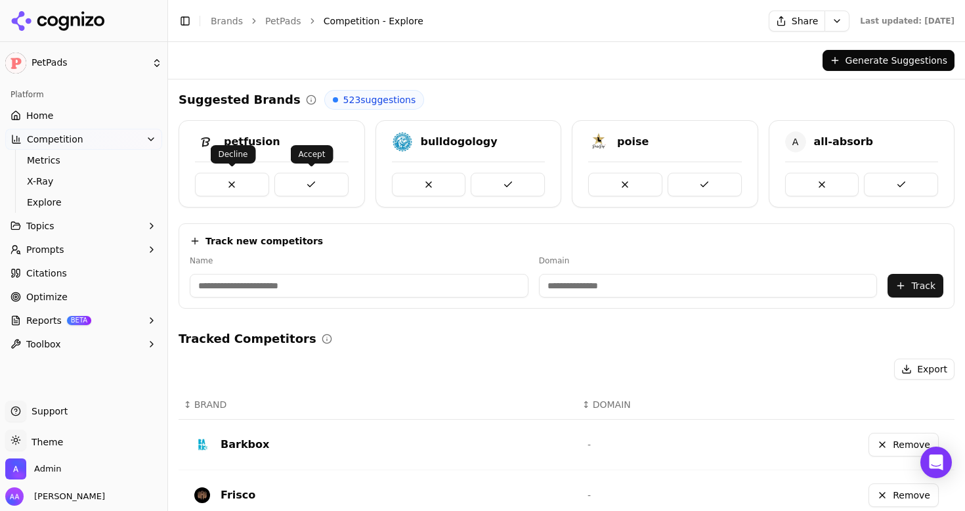
click at [221, 179] on button at bounding box center [232, 185] width 74 height 24
click at [120, 119] on link "Home" at bounding box center [83, 115] width 157 height 21
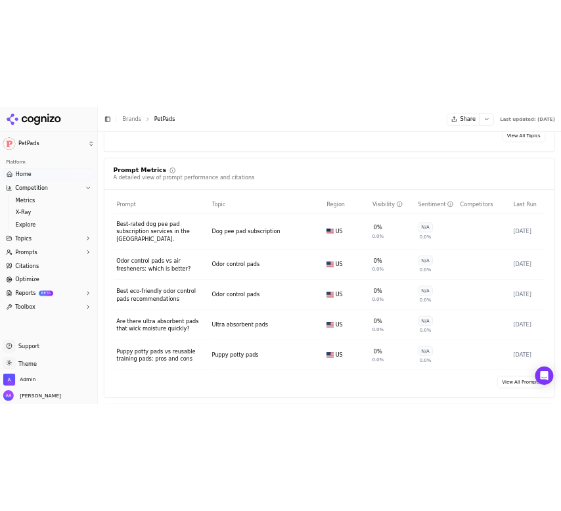
scroll to position [918, 0]
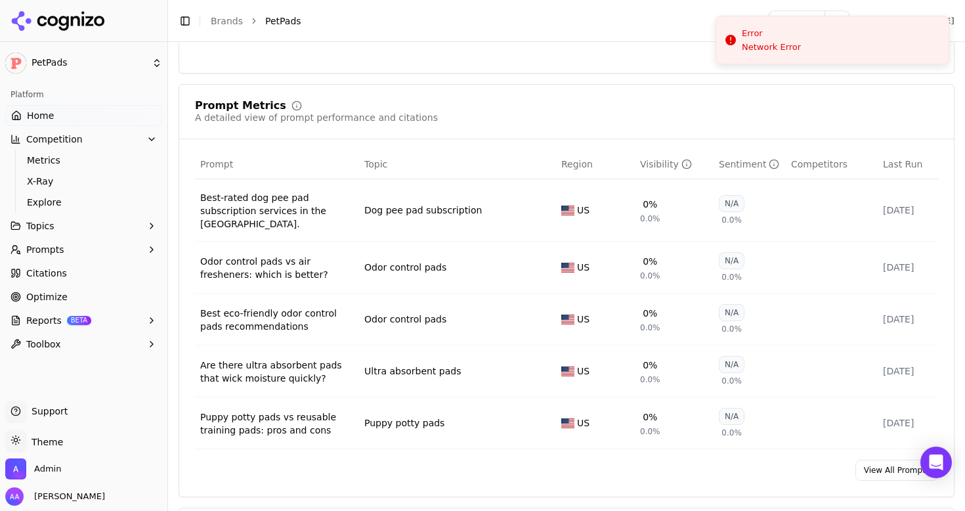
click at [229, 20] on link "Brands" at bounding box center [227, 21] width 32 height 11
click at [730, 0] on html "PetPads Platform Home Competition Metrics X-Ray Explore Topics Prompts Citation…" at bounding box center [482, 255] width 965 height 511
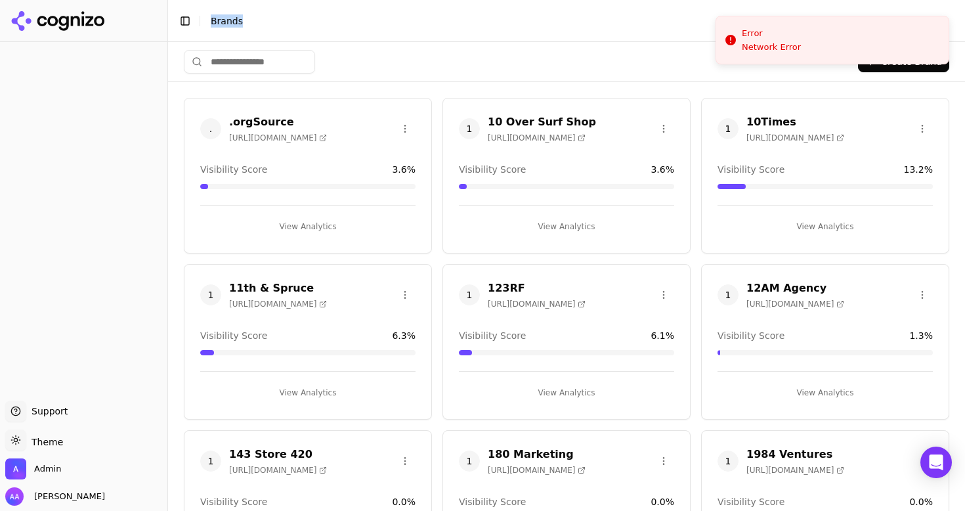
drag, startPoint x: 782, startPoint y: 18, endPoint x: 665, endPoint y: 77, distance: 130.9
click at [578, 34] on header "Toggle Sidebar Brands" at bounding box center [566, 21] width 797 height 42
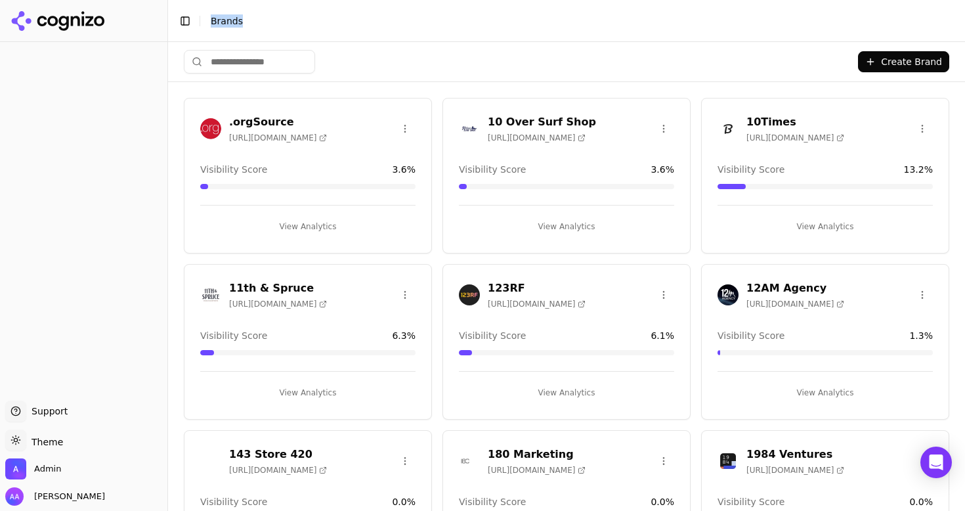
click at [444, 74] on div "Create Brand" at bounding box center [566, 61] width 765 height 39
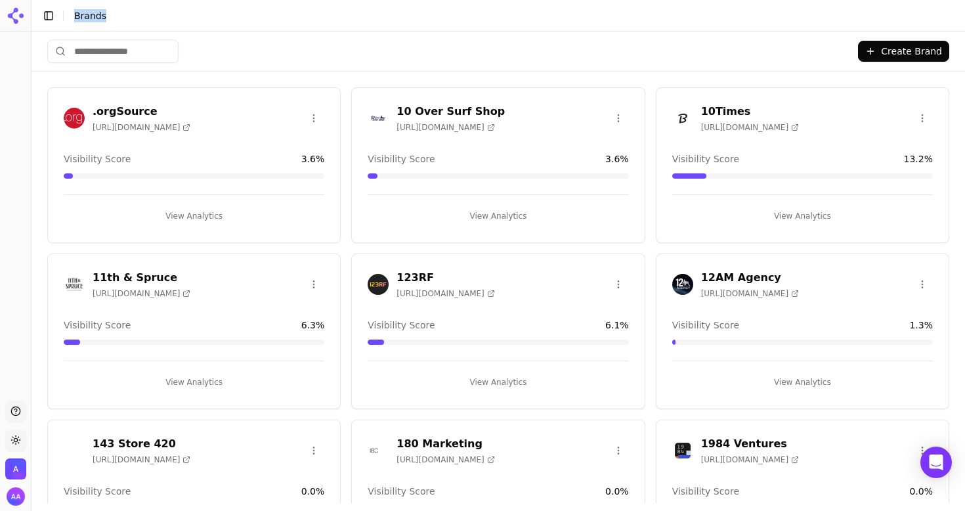
click at [179, 62] on input "search" at bounding box center [112, 51] width 131 height 24
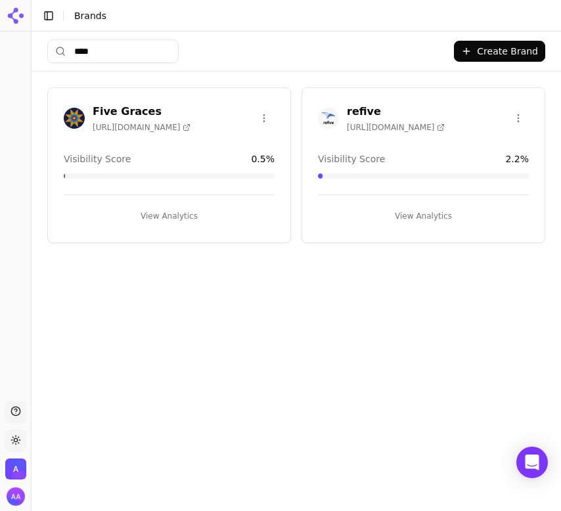
type input "****"
click at [72, 114] on img at bounding box center [74, 118] width 21 height 21
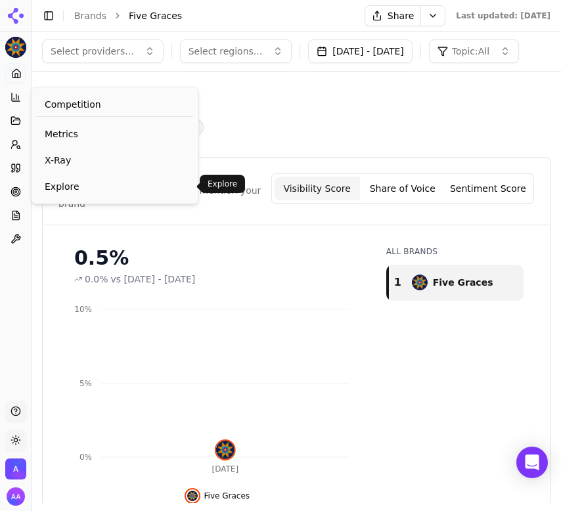
click at [89, 191] on span "Explore" at bounding box center [115, 186] width 140 height 13
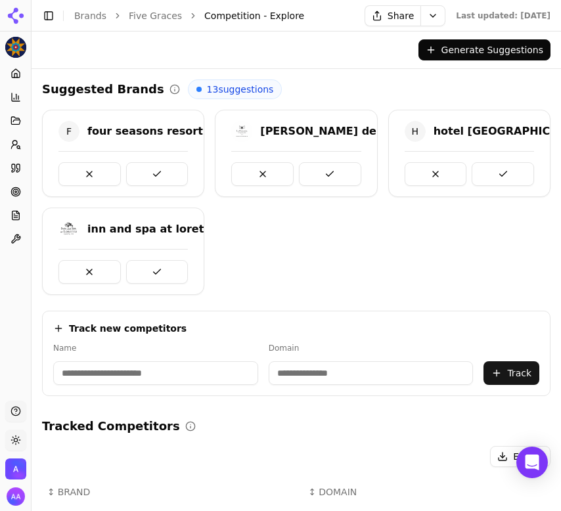
click at [162, 16] on link "Five Graces" at bounding box center [155, 15] width 53 height 13
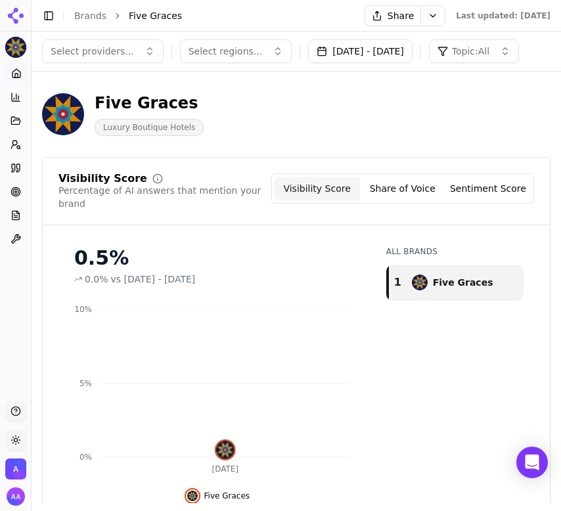
click at [92, 17] on link "Brands" at bounding box center [90, 16] width 32 height 11
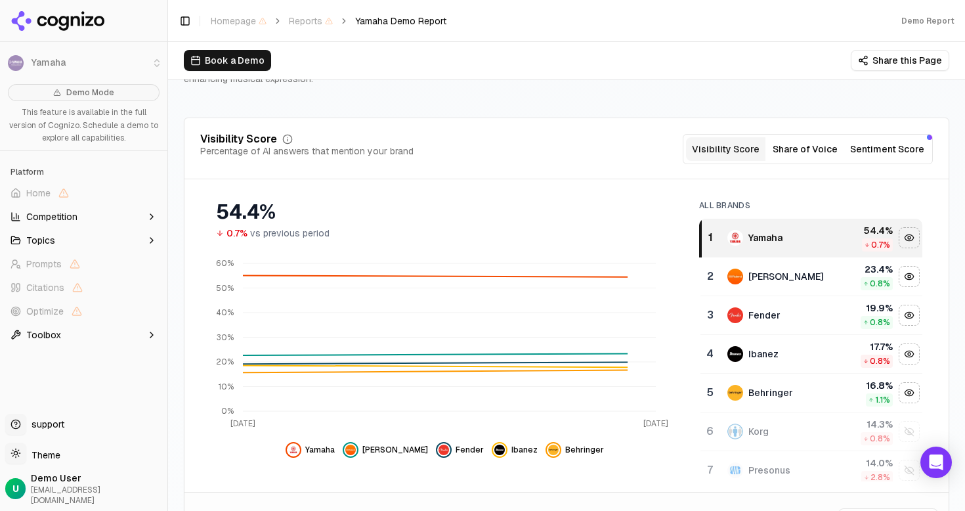
scroll to position [119, 0]
click at [587, 93] on div "Yamaha Musical Instruments and Audio Equipment Yamaha Music is a leading manufa…" at bounding box center [566, 35] width 765 height 119
